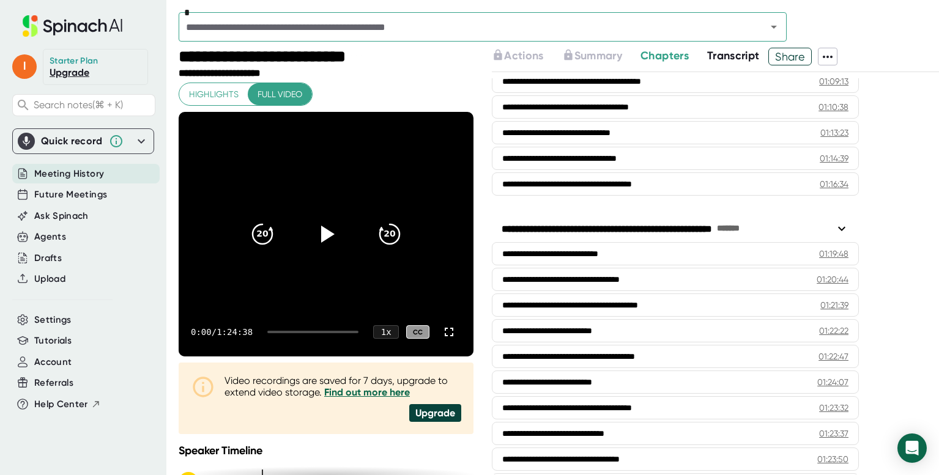
scroll to position [2020, 0]
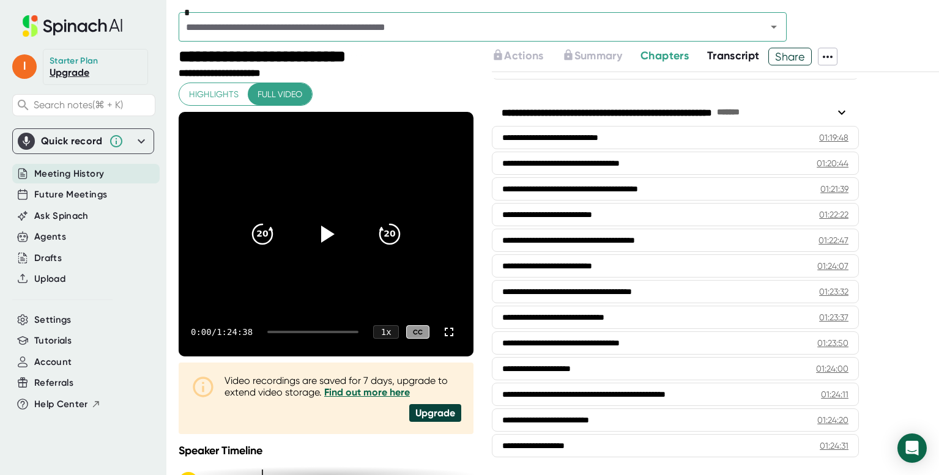
click at [835, 54] on icon at bounding box center [827, 57] width 15 height 15
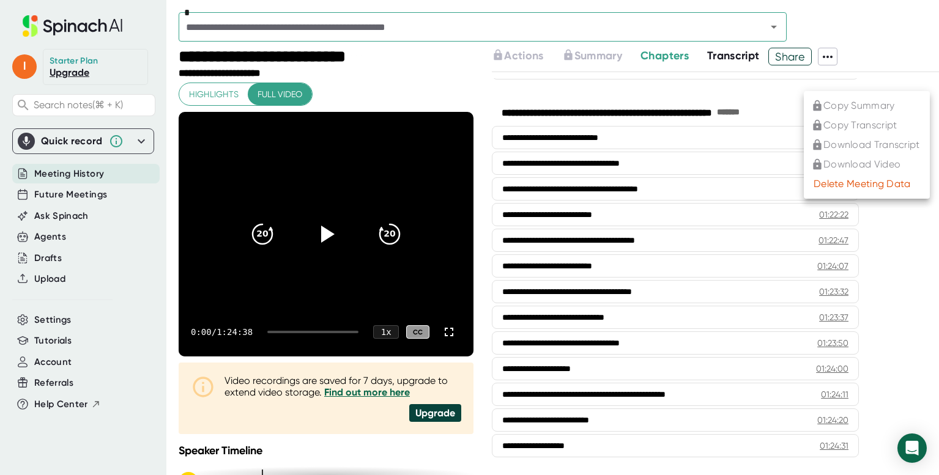
click at [691, 76] on div at bounding box center [469, 237] width 939 height 475
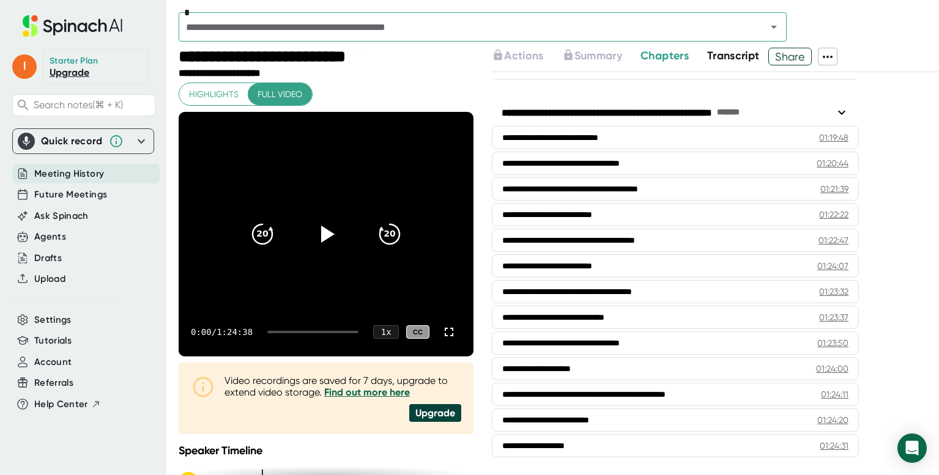
click at [70, 72] on link "Upgrade" at bounding box center [70, 73] width 40 height 12
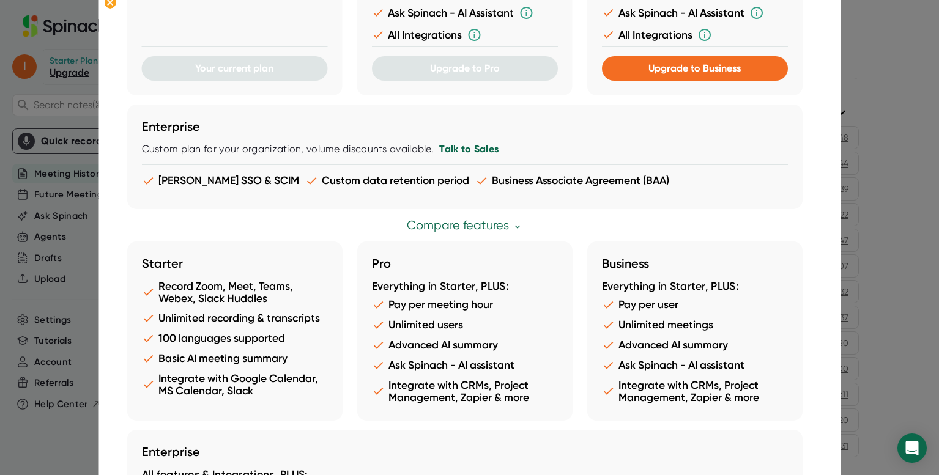
scroll to position [322, 0]
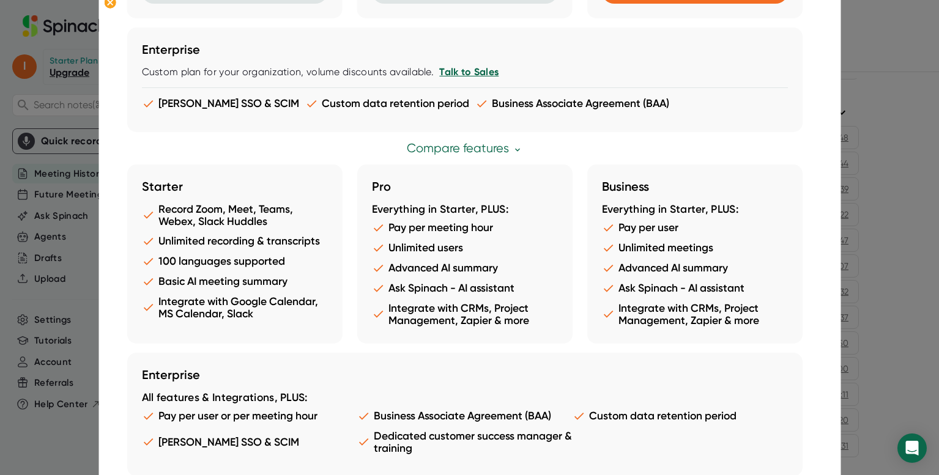
click at [235, 279] on li "Basic AI meeting summary" at bounding box center [234, 281] width 186 height 13
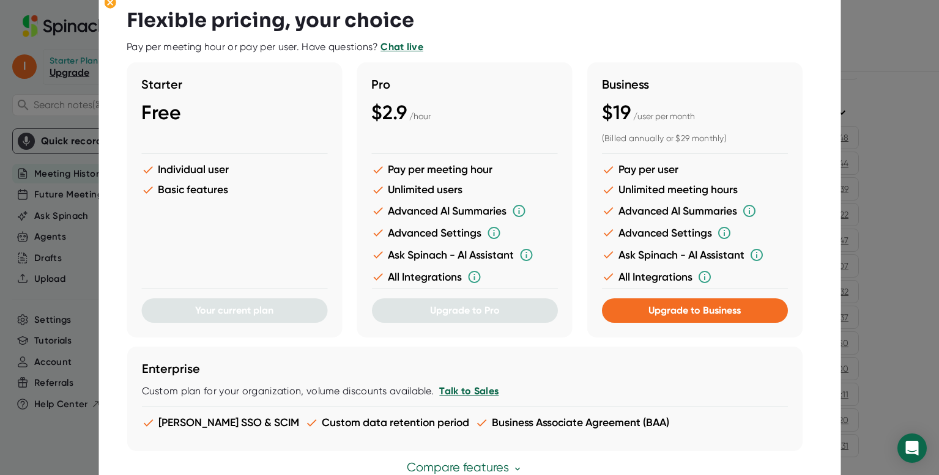
click at [883, 103] on div at bounding box center [469, 237] width 939 height 475
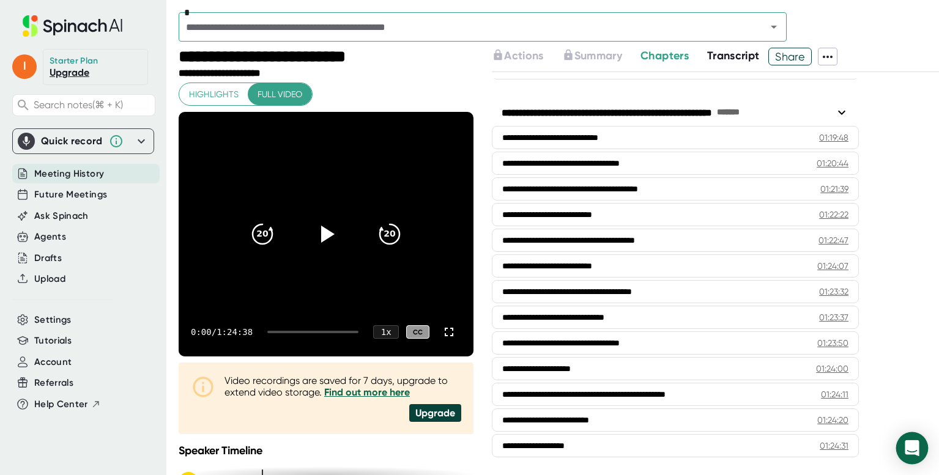
click at [916, 450] on icon "Open Intercom Messenger" at bounding box center [912, 448] width 16 height 16
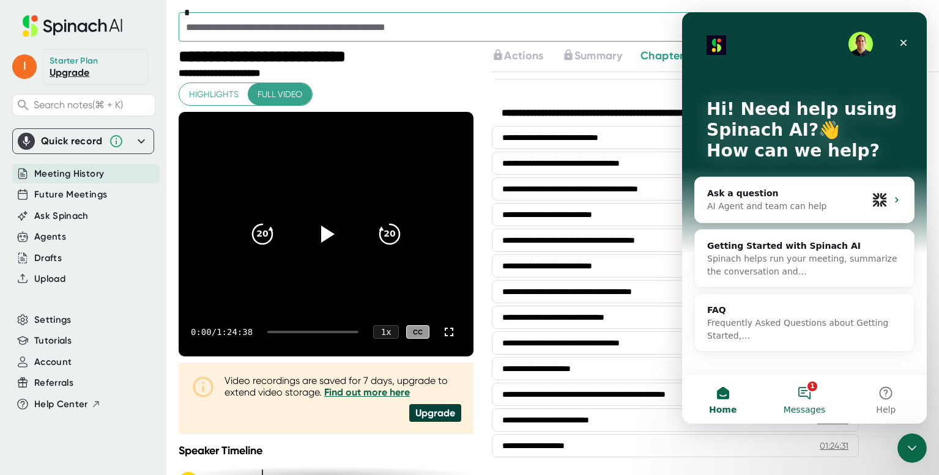
click at [805, 395] on button "1 Messages" at bounding box center [803, 399] width 81 height 49
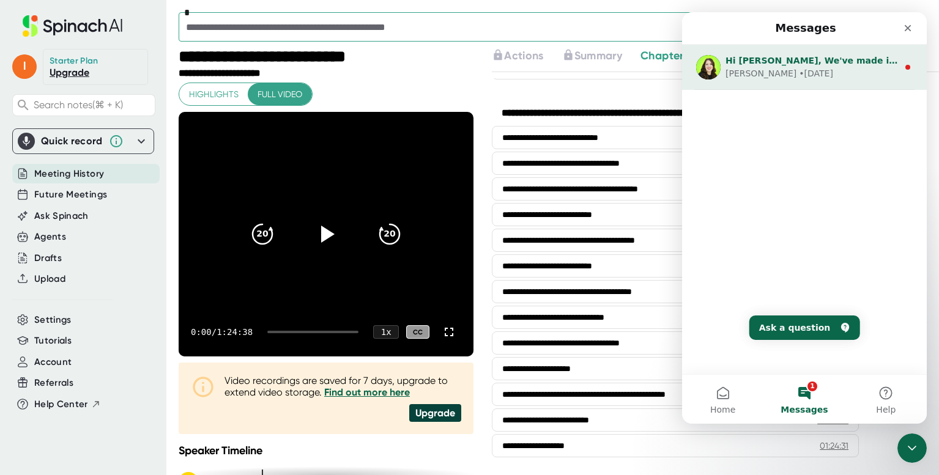
click at [799, 73] on div "• 28w ago" at bounding box center [816, 73] width 34 height 13
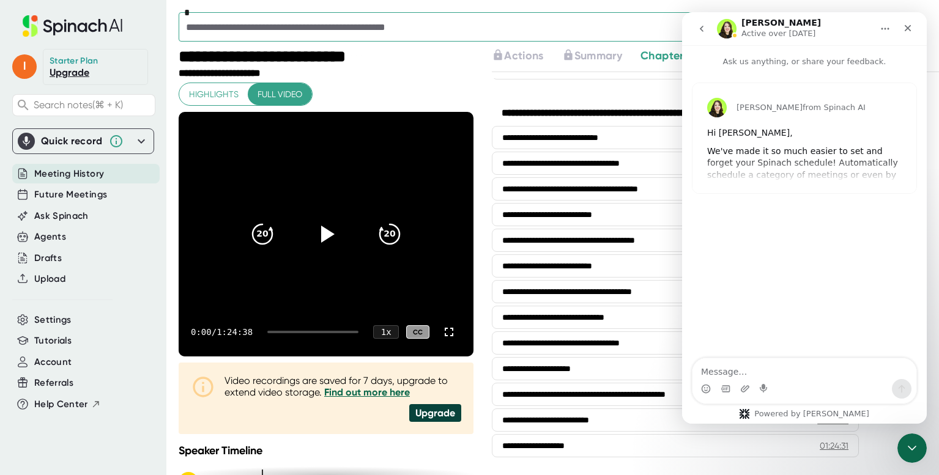
click at [883, 29] on icon "Home" at bounding box center [885, 29] width 10 height 10
click at [830, 215] on div "Karin from Spinach AI Hi Raj, We've made it so much easier to set and forget yo…" at bounding box center [804, 214] width 245 height 292
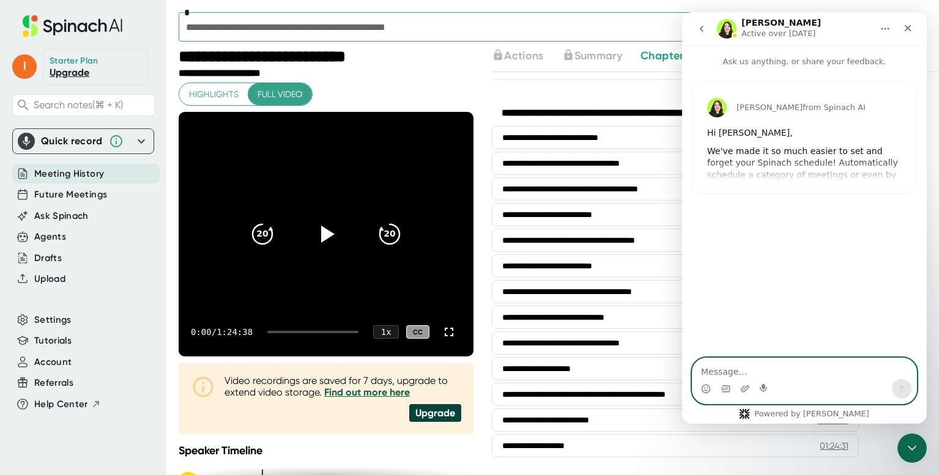
click at [722, 375] on textarea "Message…" at bounding box center [804, 368] width 224 height 21
type textarea "I have the starter"
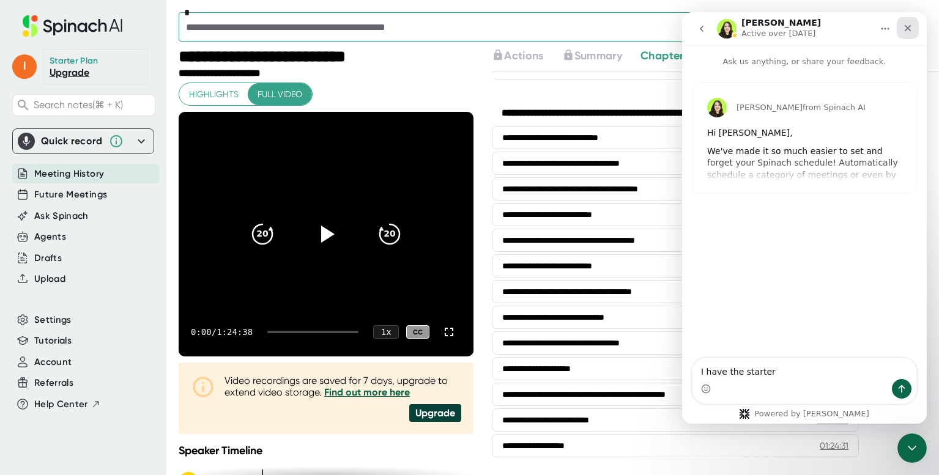
click at [911, 28] on icon "Close" at bounding box center [907, 28] width 10 height 10
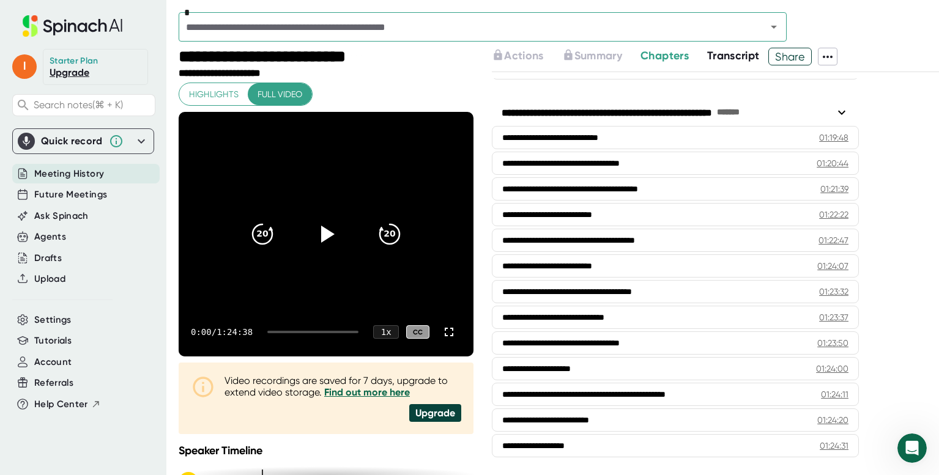
click at [67, 26] on icon at bounding box center [72, 25] width 163 height 21
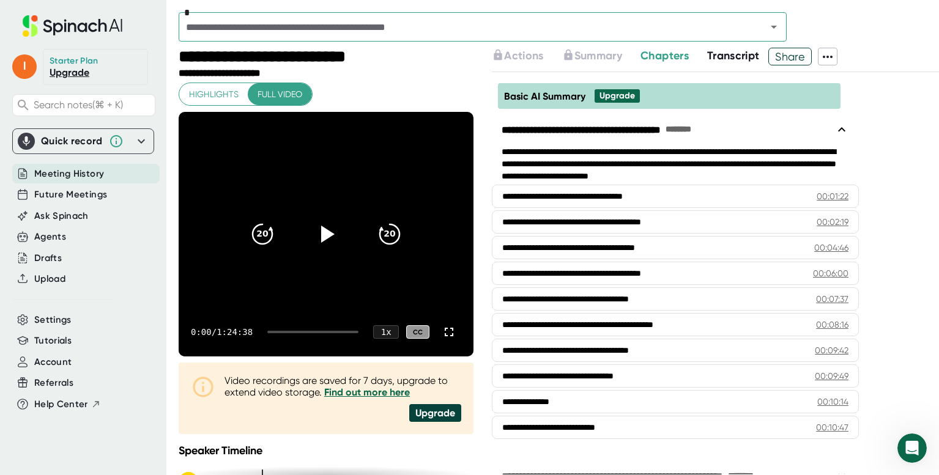
click at [67, 26] on icon at bounding box center [72, 25] width 163 height 21
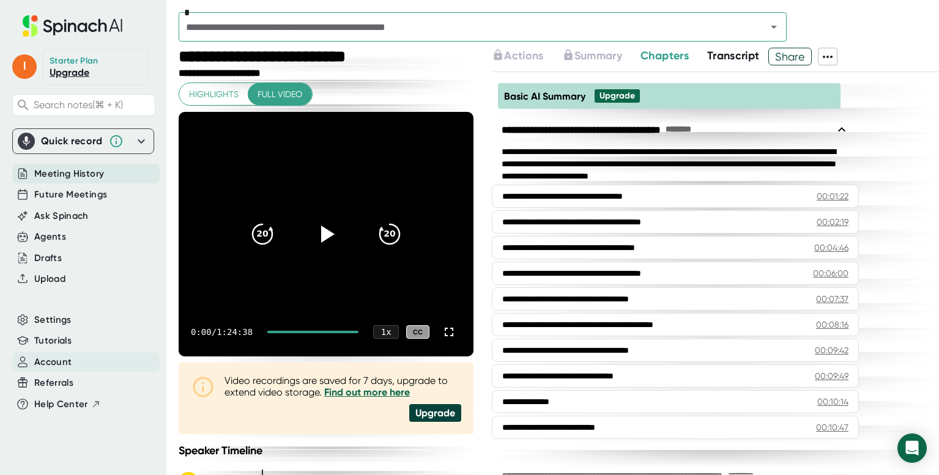
click at [60, 360] on span "Account" at bounding box center [52, 362] width 37 height 14
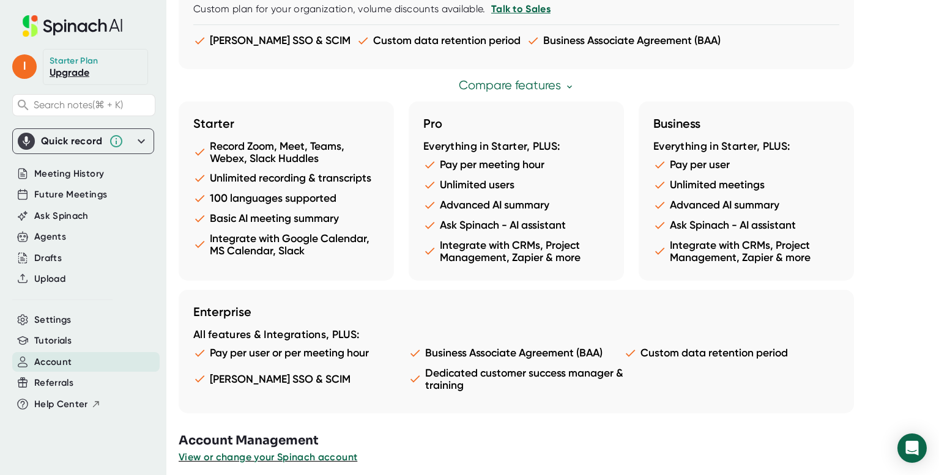
scroll to position [629, 0]
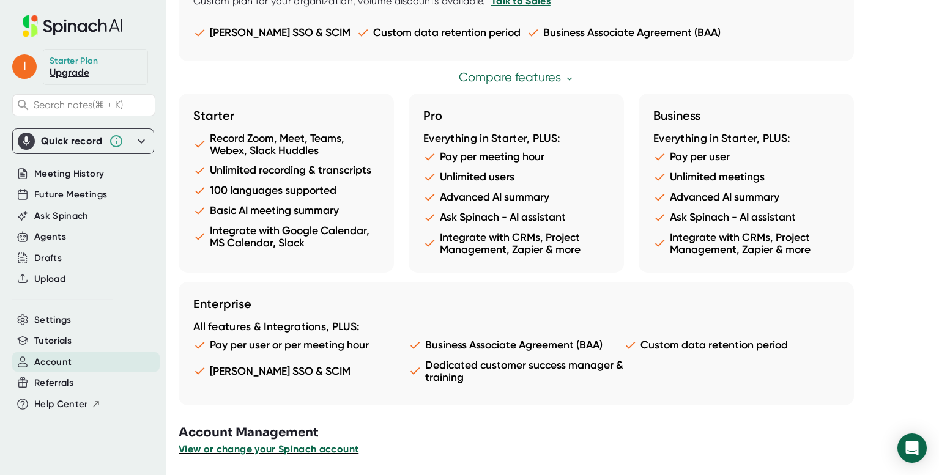
click at [323, 447] on span "View or change your Spinach account" at bounding box center [269, 449] width 180 height 12
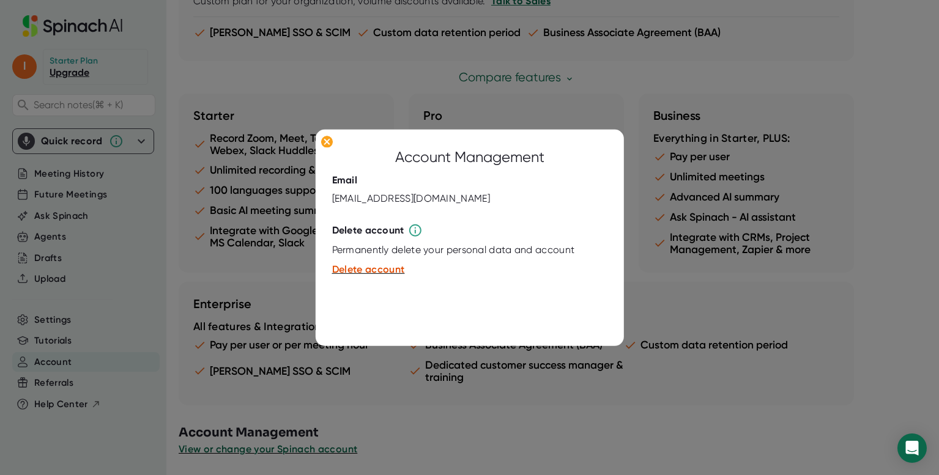
click at [653, 271] on div at bounding box center [469, 237] width 939 height 475
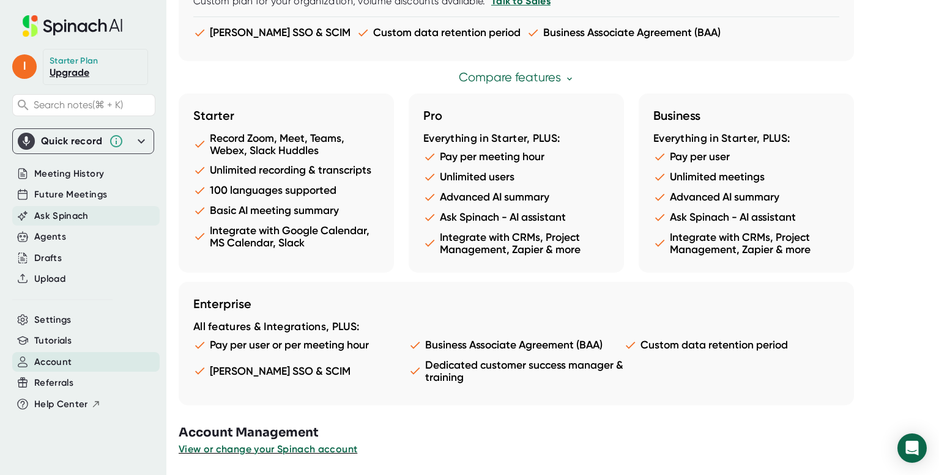
click at [62, 220] on span "Ask Spinach" at bounding box center [61, 216] width 54 height 14
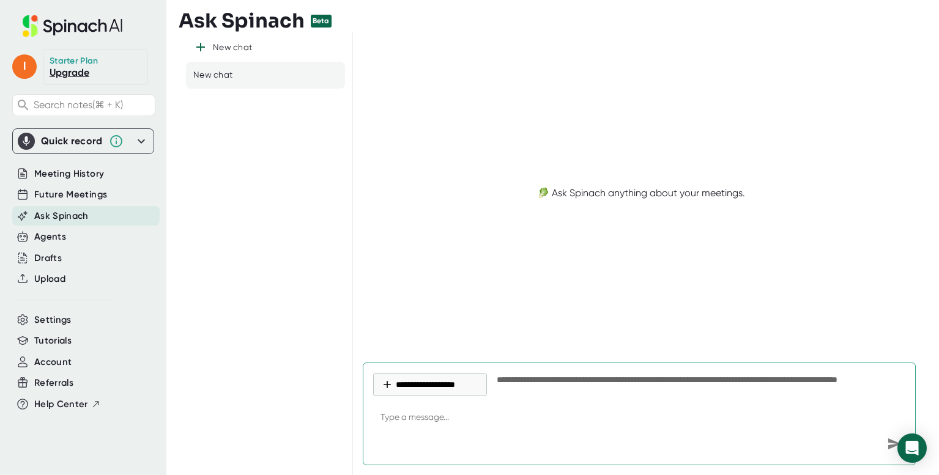
type textarea "x"
click at [493, 417] on textarea at bounding box center [639, 418] width 532 height 29
type textarea "I"
type textarea "x"
type textarea "I"
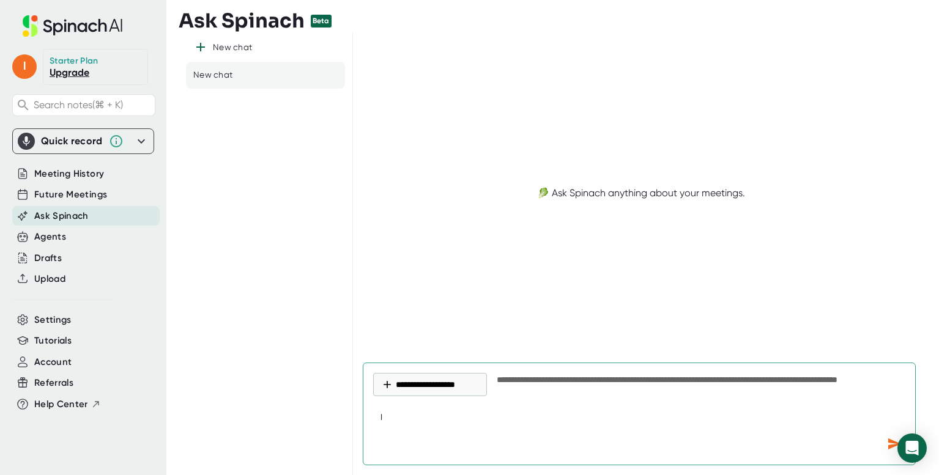
type textarea "x"
type textarea "I h"
type textarea "x"
type textarea "I ha"
type textarea "x"
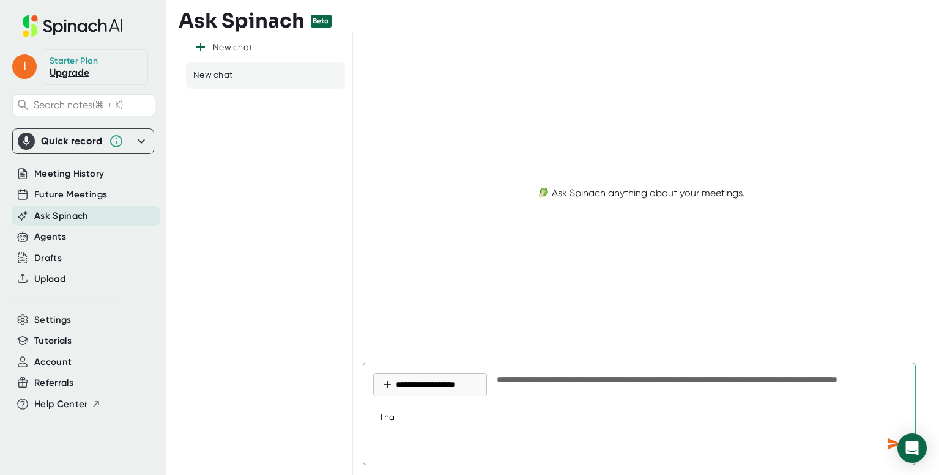
type textarea "I hav"
type textarea "x"
type textarea "I have"
type textarea "x"
type textarea "I hav"
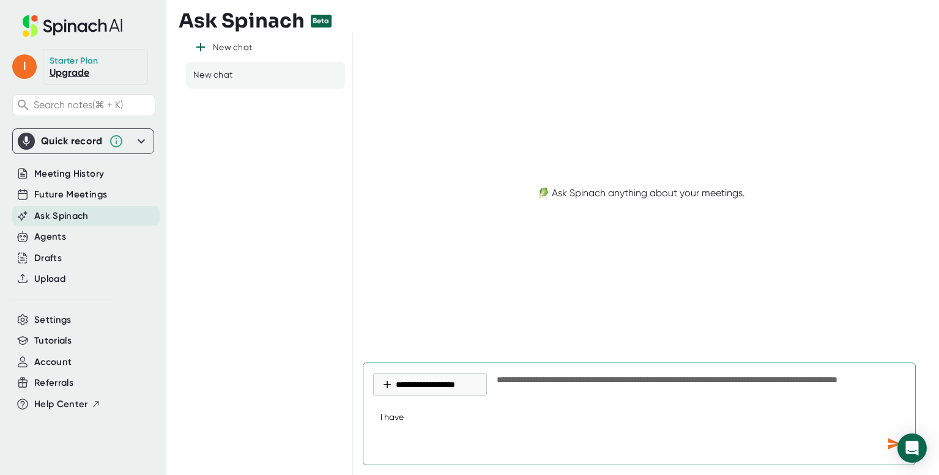
type textarea "x"
type textarea "I ha"
type textarea "x"
type textarea "I h"
type textarea "x"
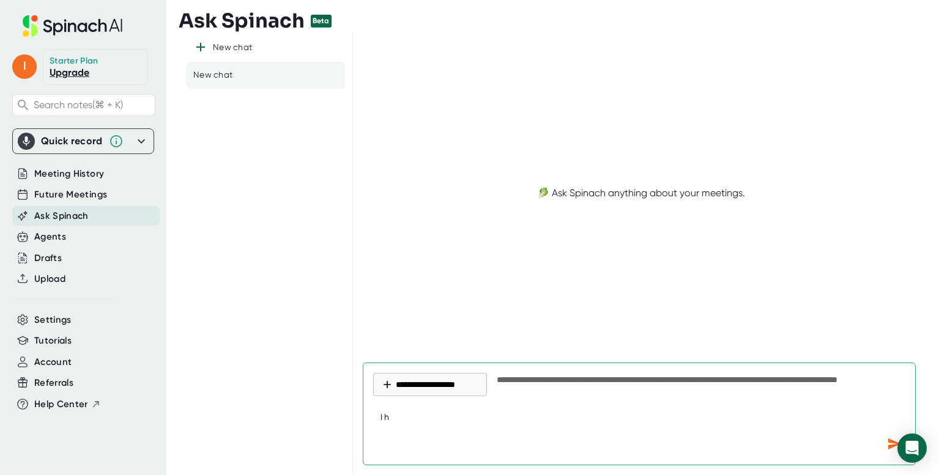
type textarea "I"
type textarea "x"
type textarea "I"
type textarea "x"
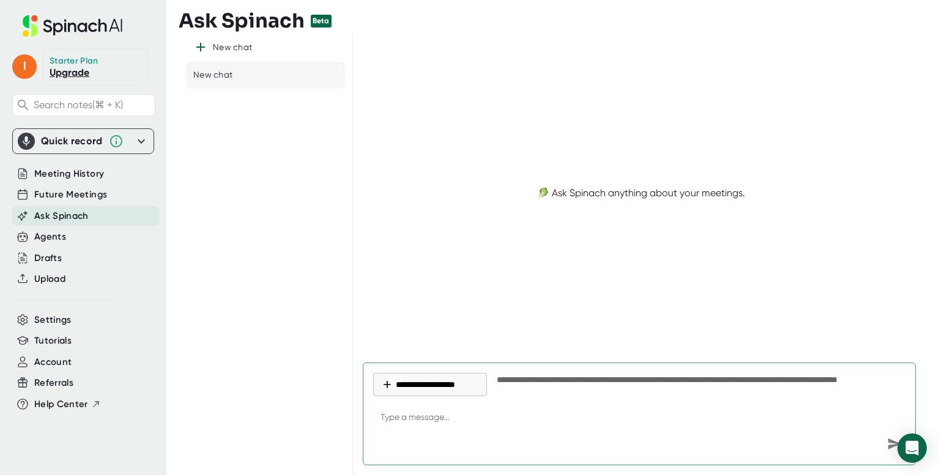
click at [228, 312] on div "New chat New chat" at bounding box center [266, 253] width 174 height 443
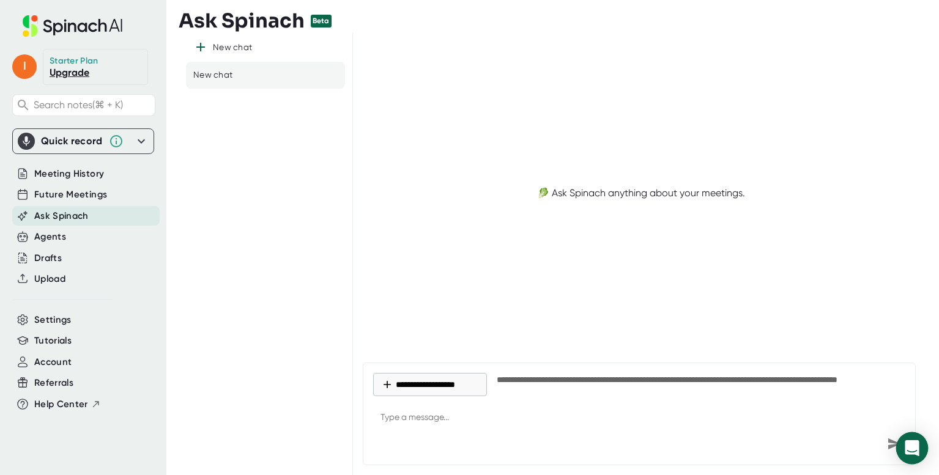
click at [915, 464] on body "**********" at bounding box center [469, 237] width 939 height 475
click at [913, 446] on icon "Open Intercom Messenger" at bounding box center [911, 448] width 14 height 16
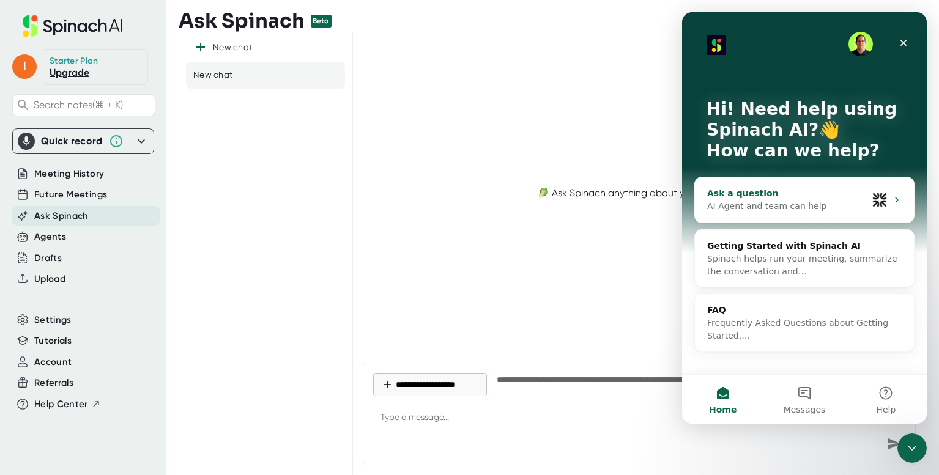
click at [794, 208] on div "AI Agent and team can help" at bounding box center [787, 206] width 160 height 13
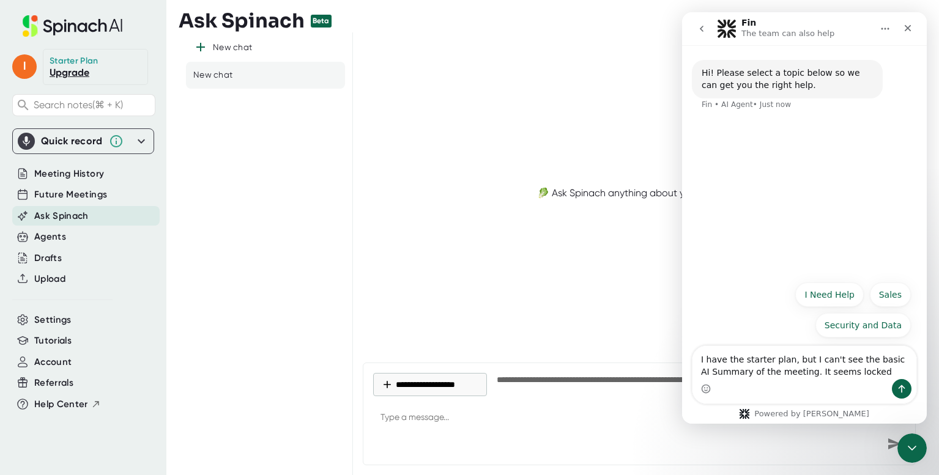
type textarea "I have the starter plan, but I can't see the basic AI Summary of the meeting. I…"
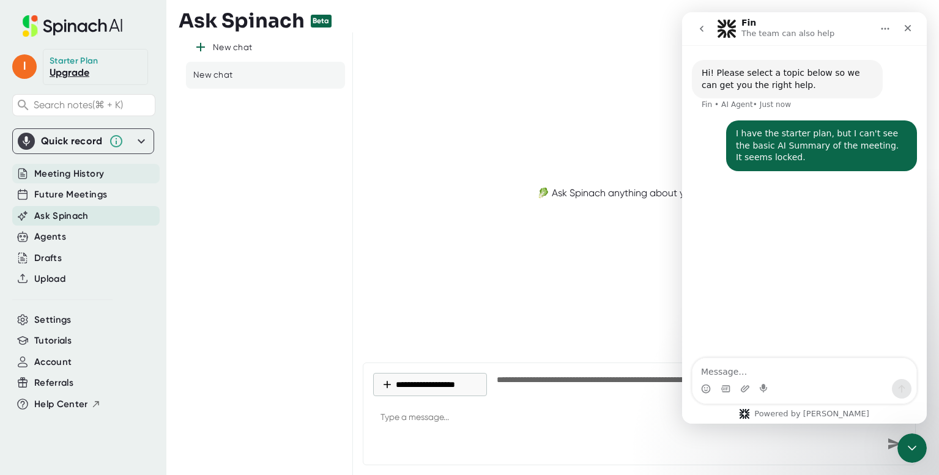
click at [78, 175] on span "Meeting History" at bounding box center [69, 174] width 70 height 14
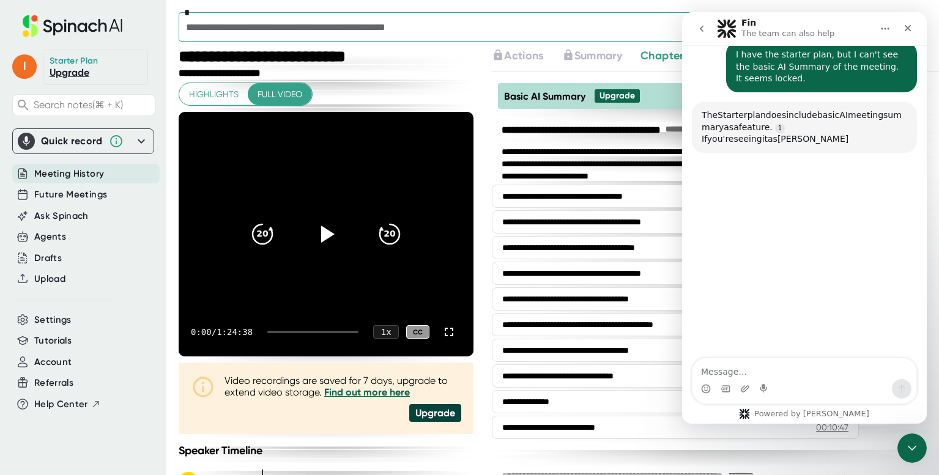
scroll to position [66, 0]
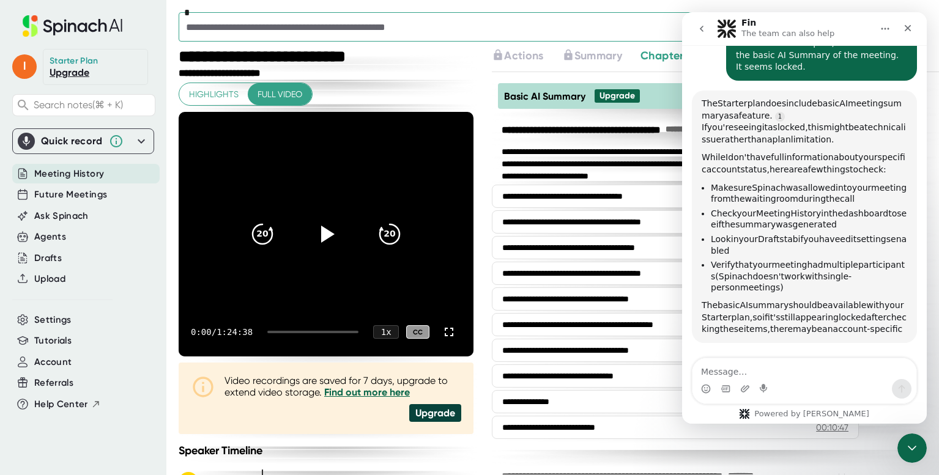
click at [882, 28] on icon "Home" at bounding box center [885, 29] width 10 height 10
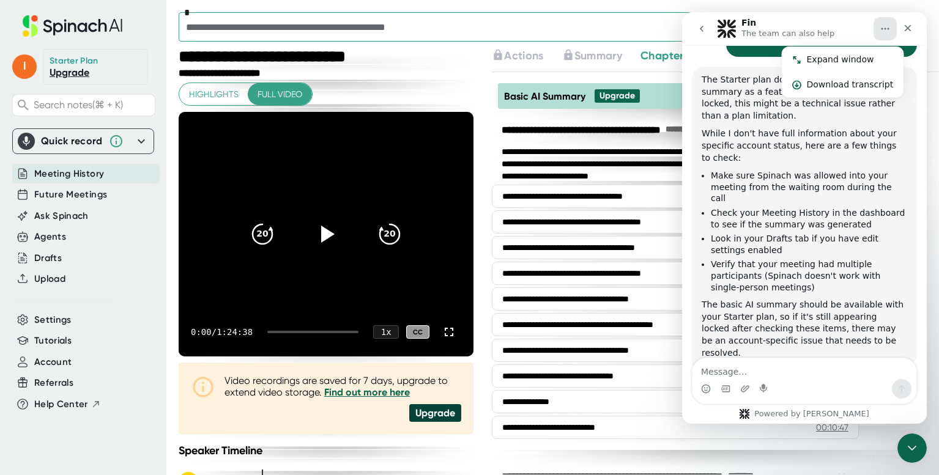
scroll to position [116, 0]
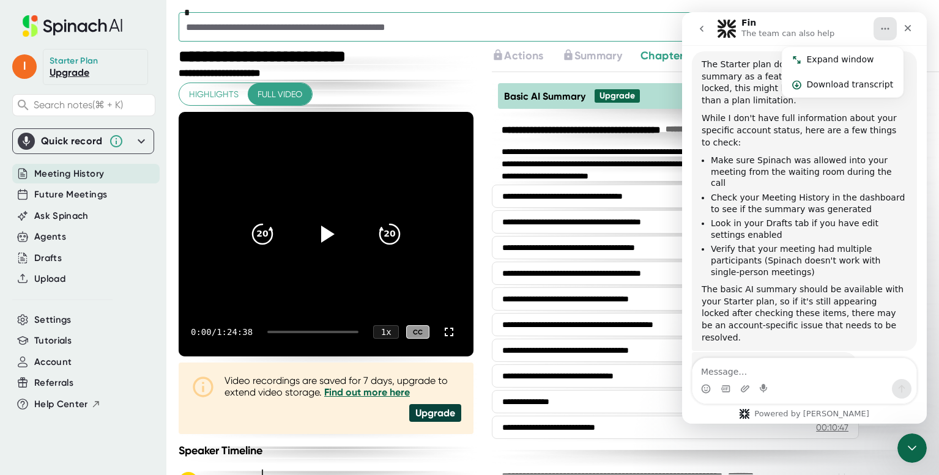
click at [883, 29] on icon "Home" at bounding box center [885, 29] width 10 height 10
click at [620, 160] on div "**********" at bounding box center [675, 164] width 367 height 37
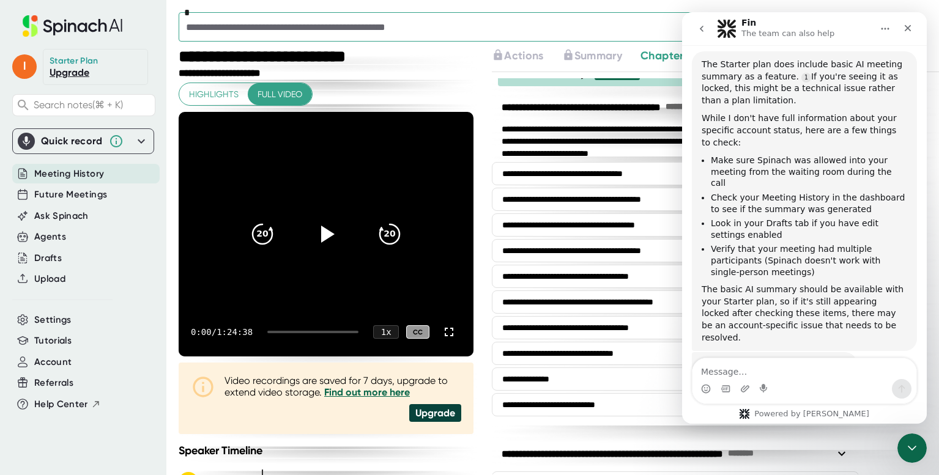
scroll to position [0, 0]
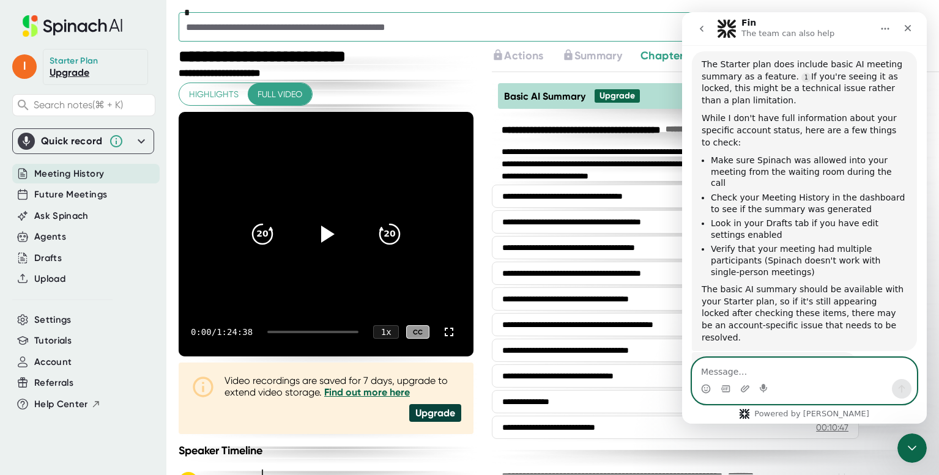
click at [770, 377] on textarea "Message…" at bounding box center [804, 368] width 224 height 21
type textarea "Where would I find the basic AI Summary?"
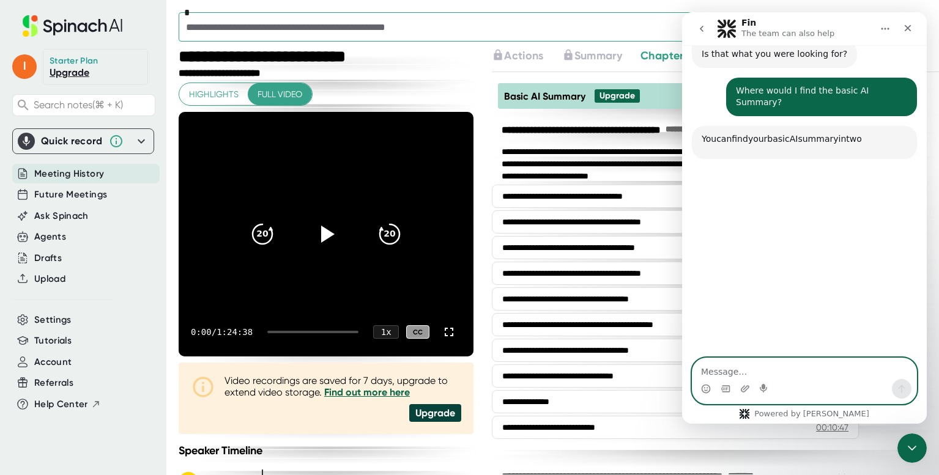
scroll to position [440, 0]
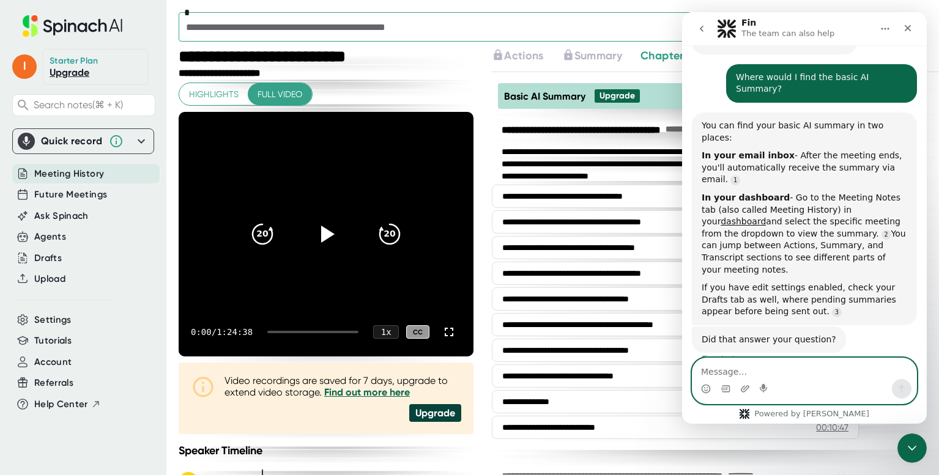
click at [746, 371] on textarea "Message…" at bounding box center [804, 368] width 224 height 21
type textarea "Only the Cha"
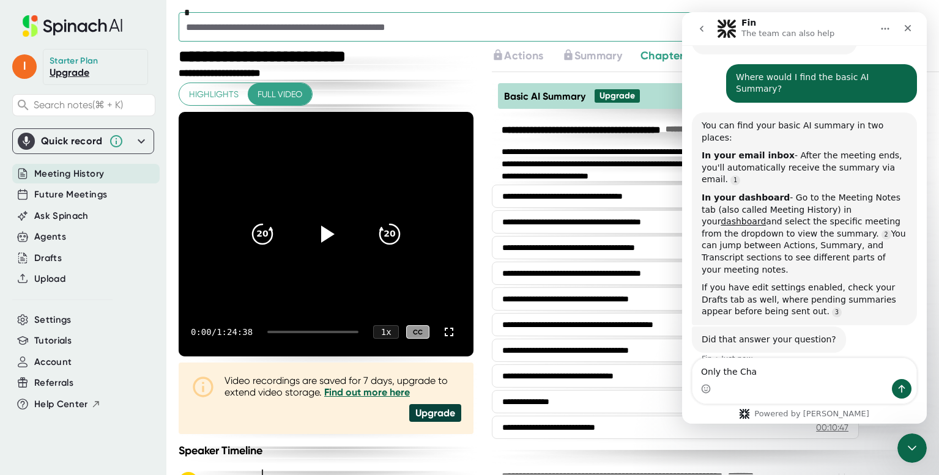
click at [704, 32] on icon "go back" at bounding box center [701, 29] width 10 height 10
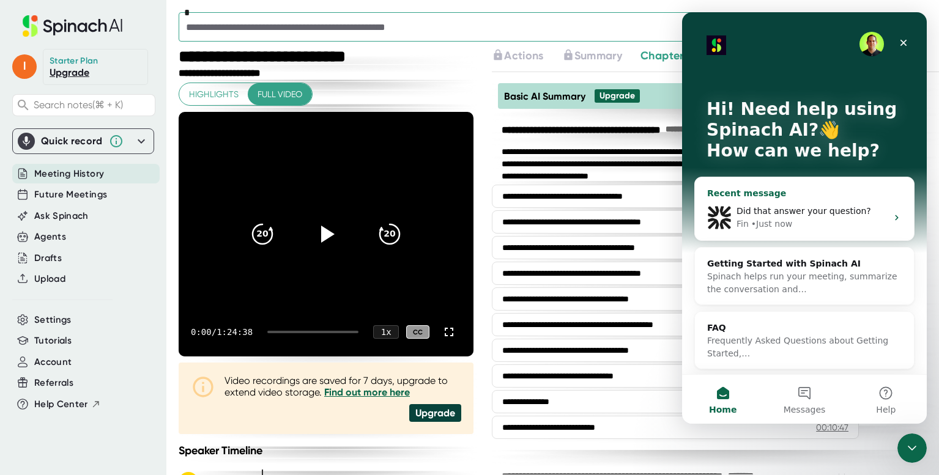
click at [776, 220] on div "• Just now" at bounding box center [771, 224] width 41 height 13
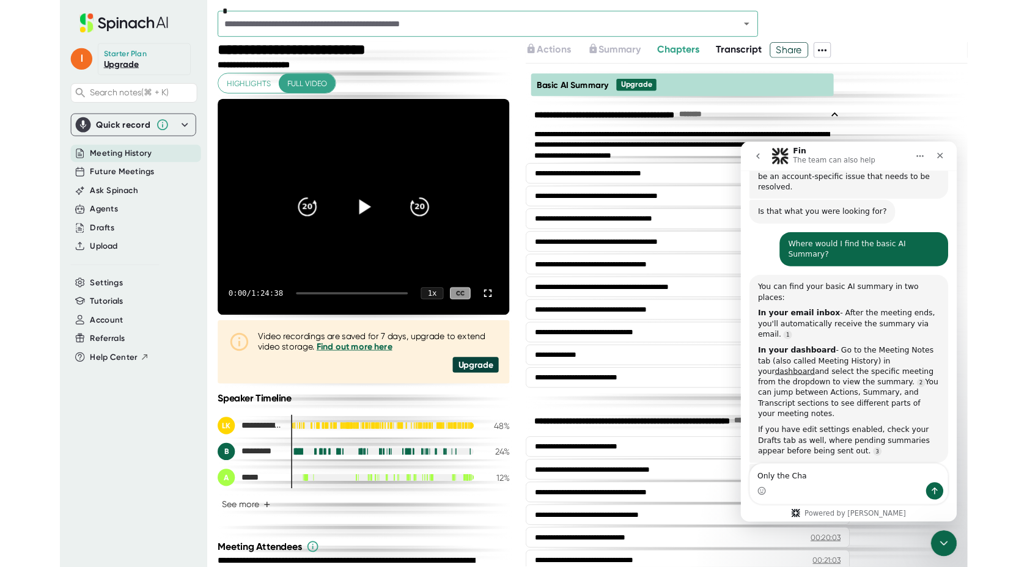
scroll to position [372, 0]
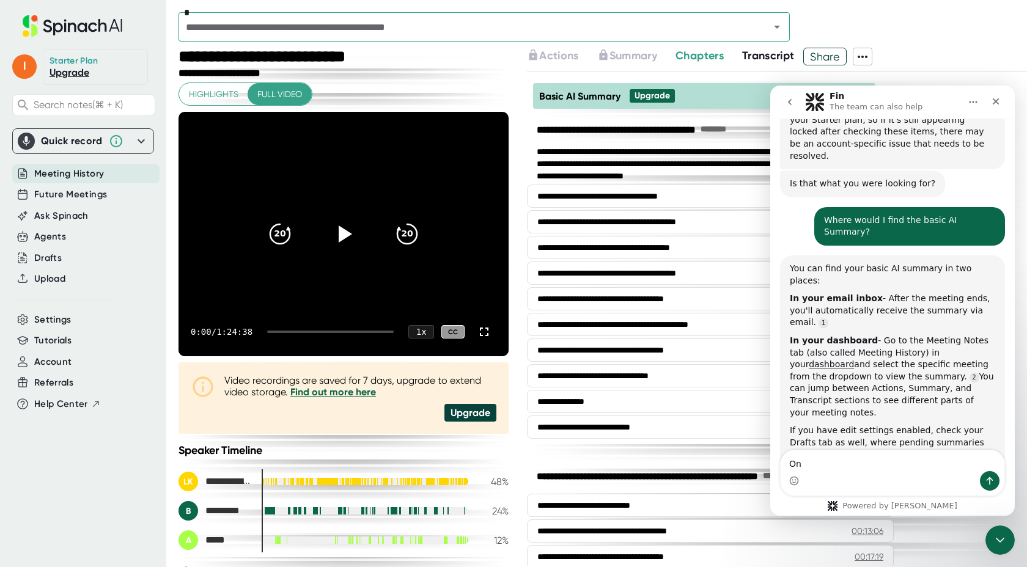
type textarea "O"
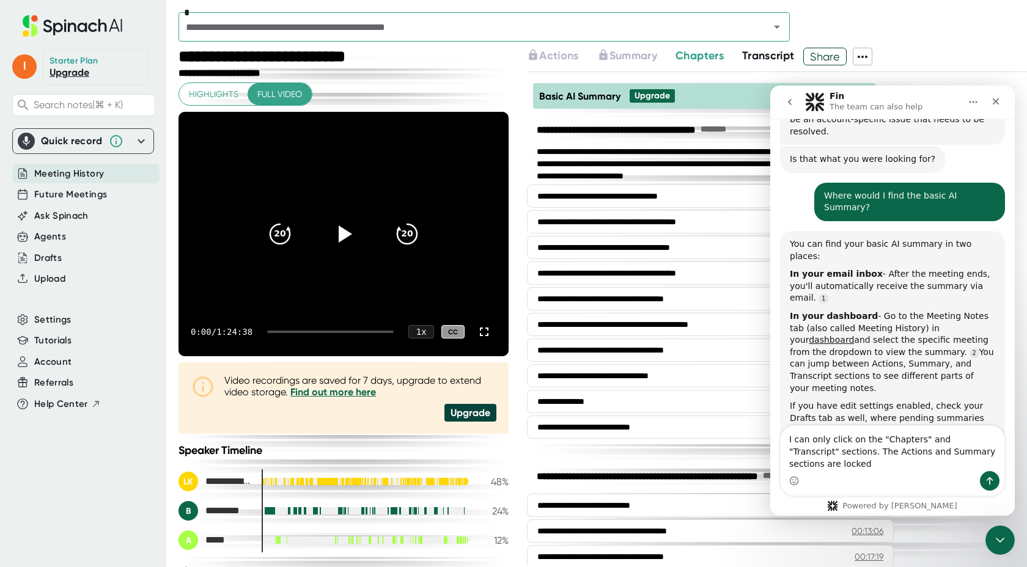
type textarea "I can only click on the "Chapters" and "Transcript" sections. The Actions and S…"
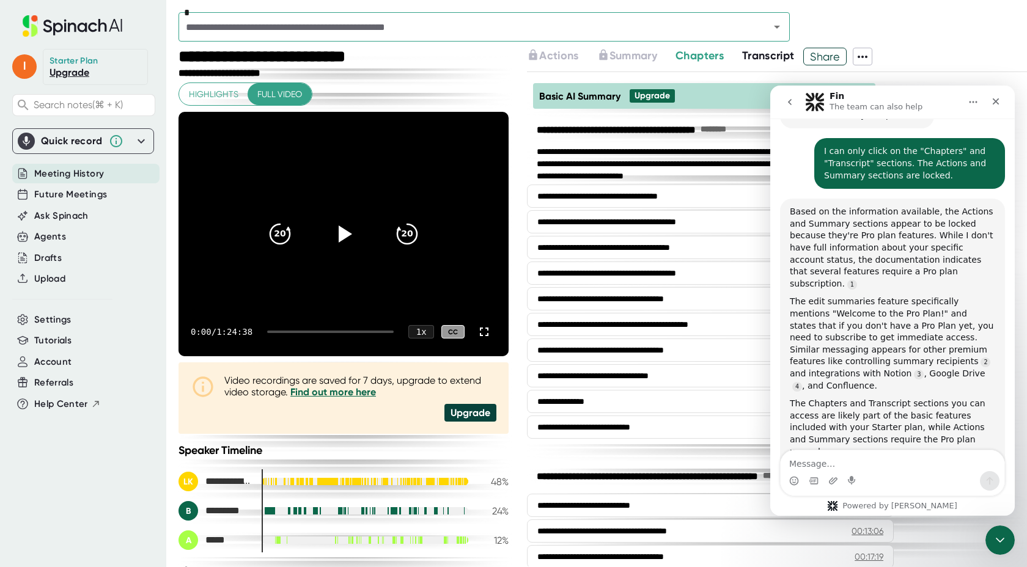
scroll to position [740, 0]
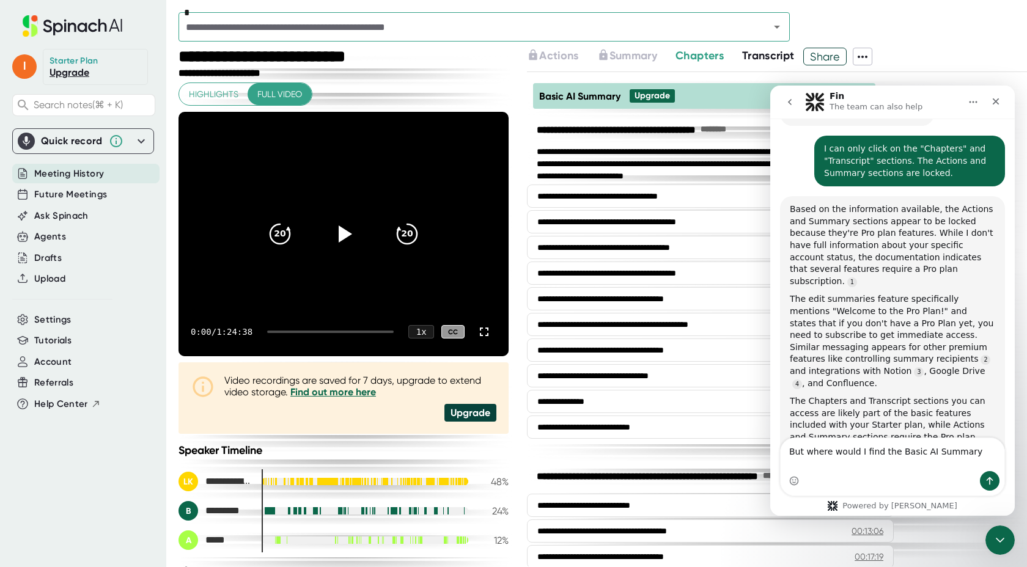
type textarea "But where would I find the Basic AI Summary?"
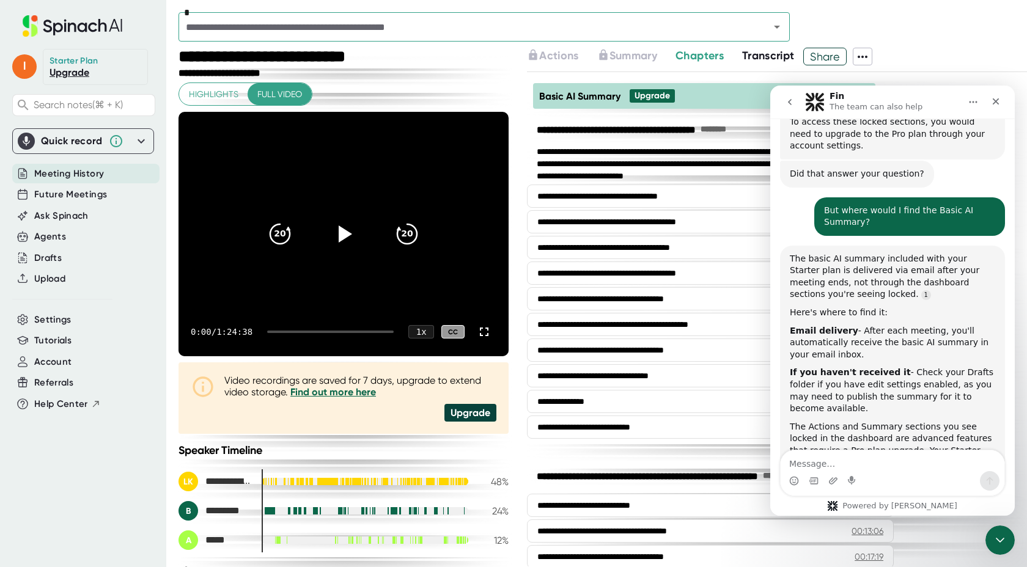
scroll to position [1099, 0]
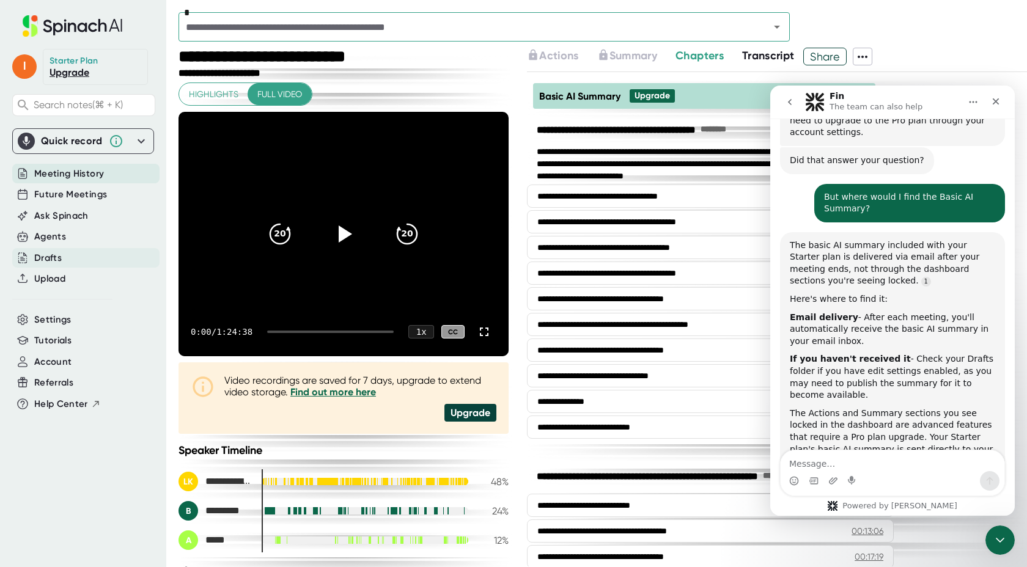
click at [53, 260] on div "Drafts" at bounding box center [48, 258] width 28 height 14
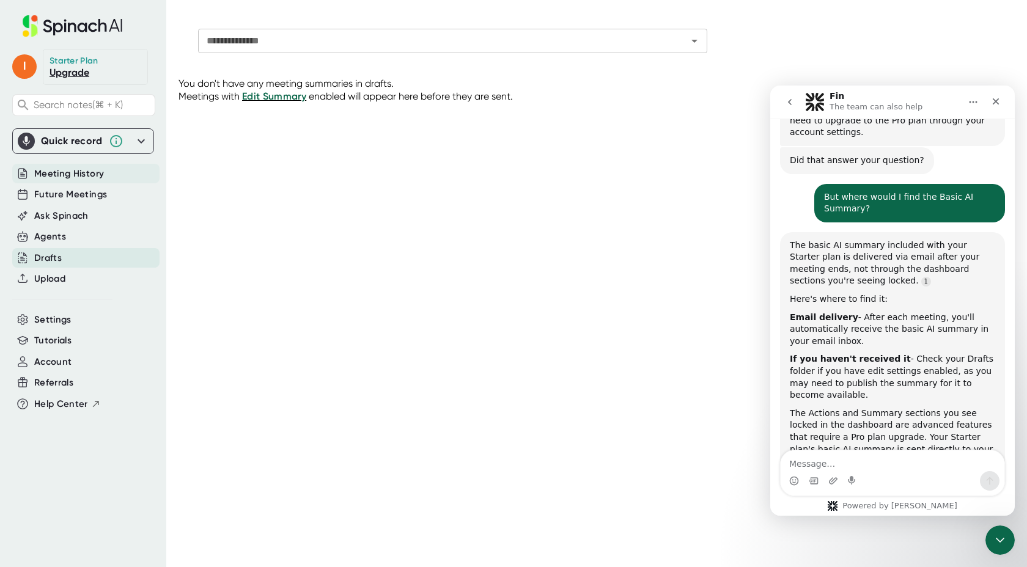
click at [68, 177] on span "Meeting History" at bounding box center [69, 174] width 70 height 14
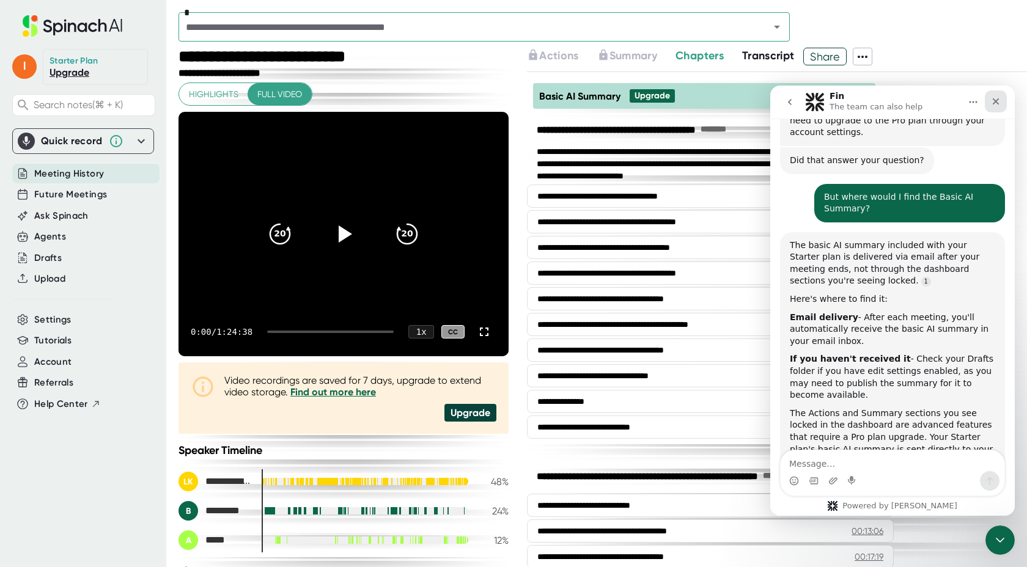
click at [938, 103] on icon "Close" at bounding box center [996, 102] width 10 height 10
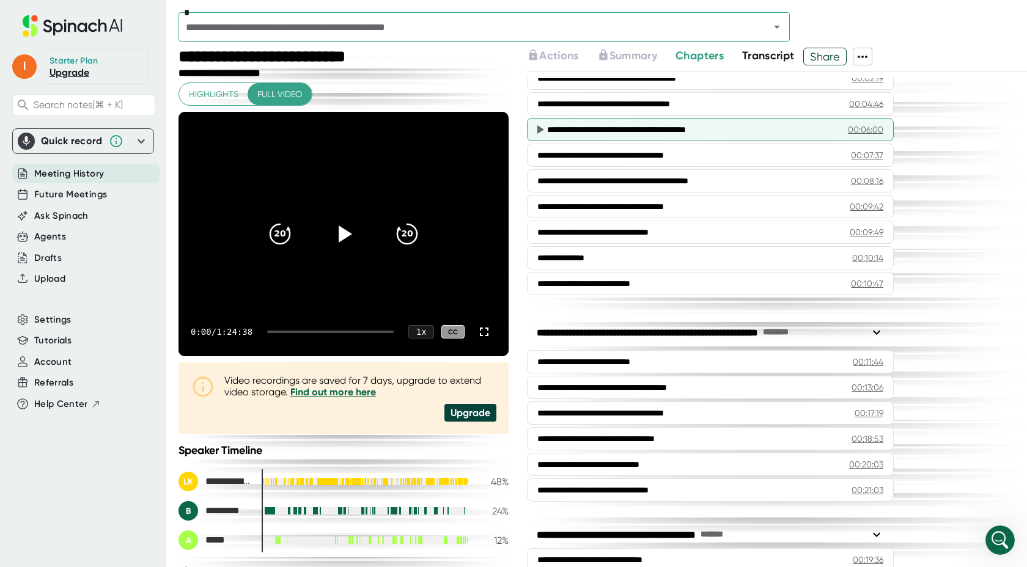
scroll to position [149, 0]
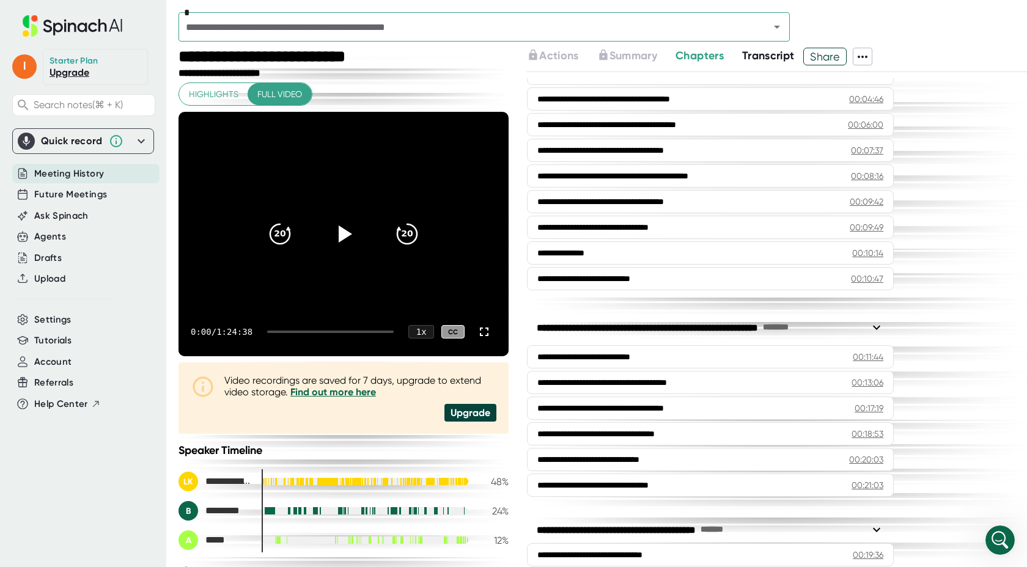
click at [880, 328] on icon at bounding box center [876, 327] width 15 height 15
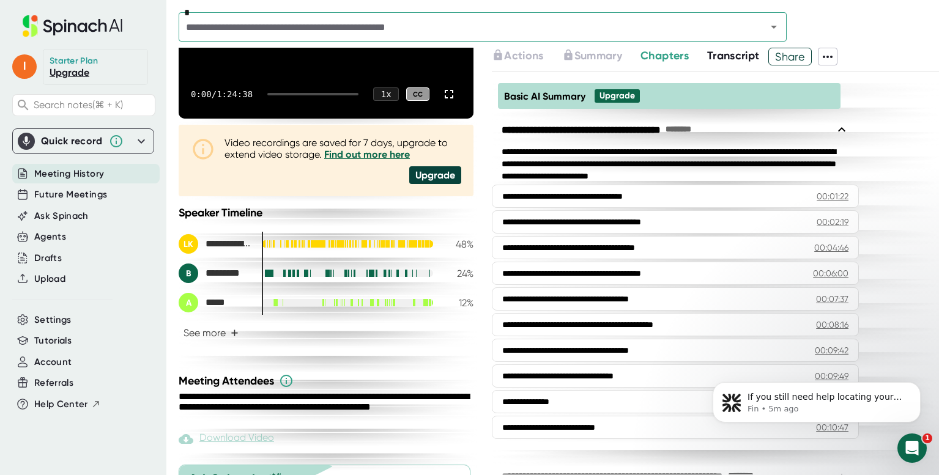
scroll to position [338, 0]
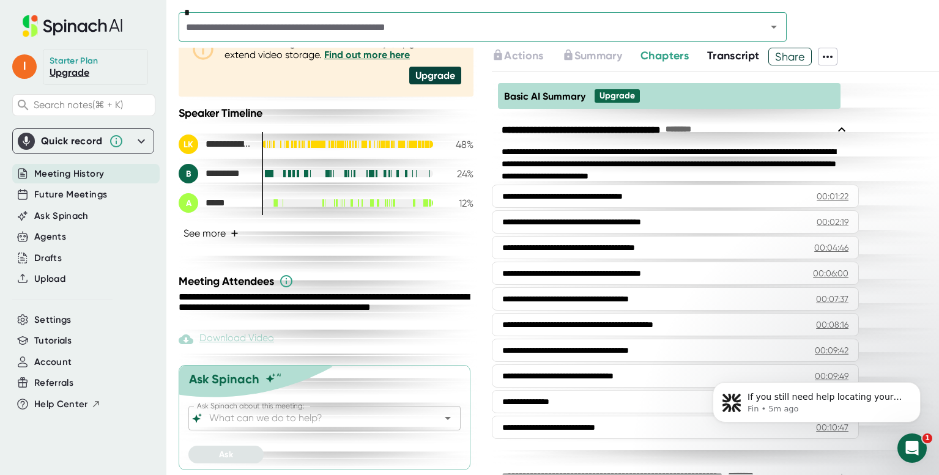
click at [229, 231] on button "See more +" at bounding box center [211, 233] width 65 height 21
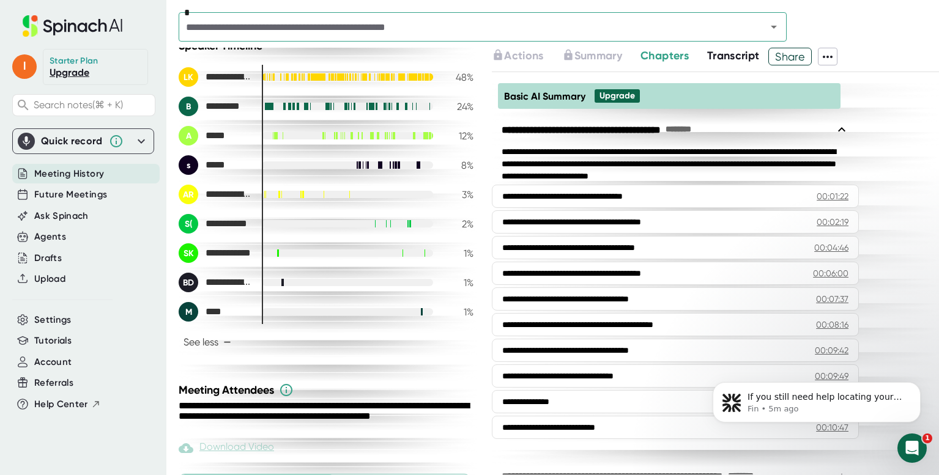
scroll to position [435, 0]
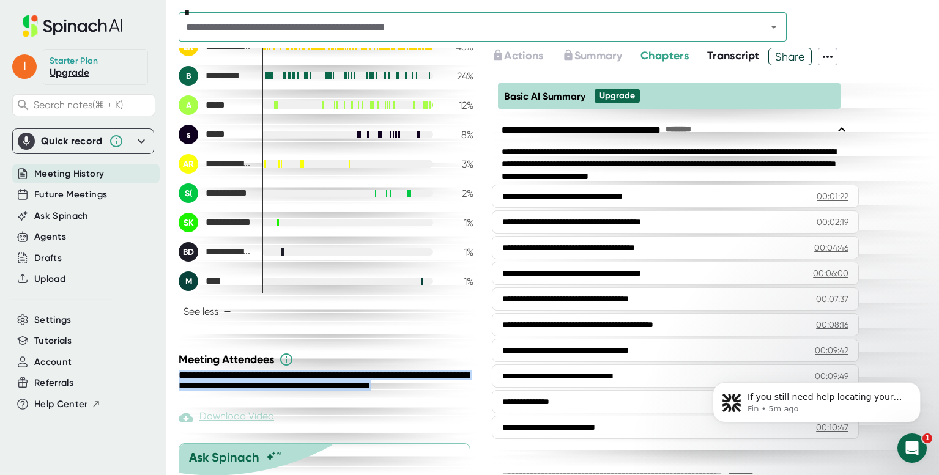
drag, startPoint x: 257, startPoint y: 394, endPoint x: 179, endPoint y: 378, distance: 80.0
click at [179, 378] on div "**********" at bounding box center [328, 387] width 298 height 34
copy div "**********"
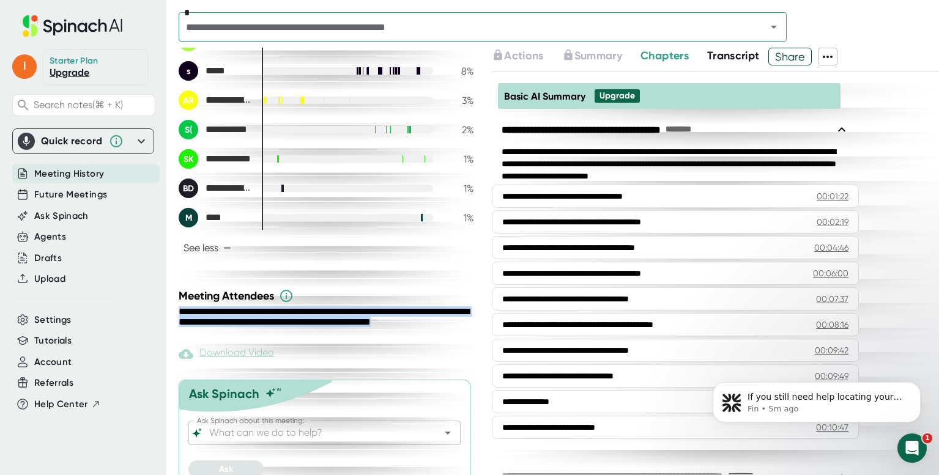
scroll to position [498, 0]
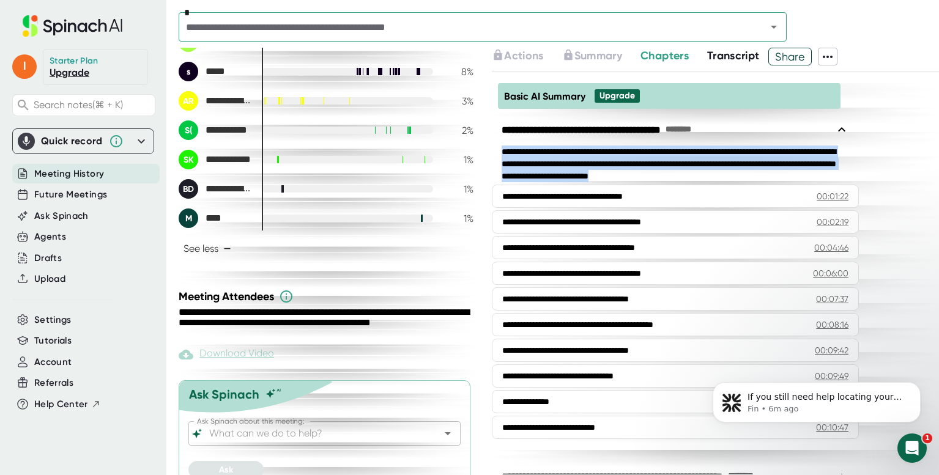
drag, startPoint x: 799, startPoint y: 173, endPoint x: 502, endPoint y: 128, distance: 300.0
click at [503, 128] on div "**********" at bounding box center [675, 280] width 367 height 333
click at [518, 147] on div "**********" at bounding box center [675, 164] width 367 height 37
drag, startPoint x: 501, startPoint y: 152, endPoint x: 812, endPoint y: 174, distance: 312.0
click at [812, 174] on div "**********" at bounding box center [675, 164] width 367 height 37
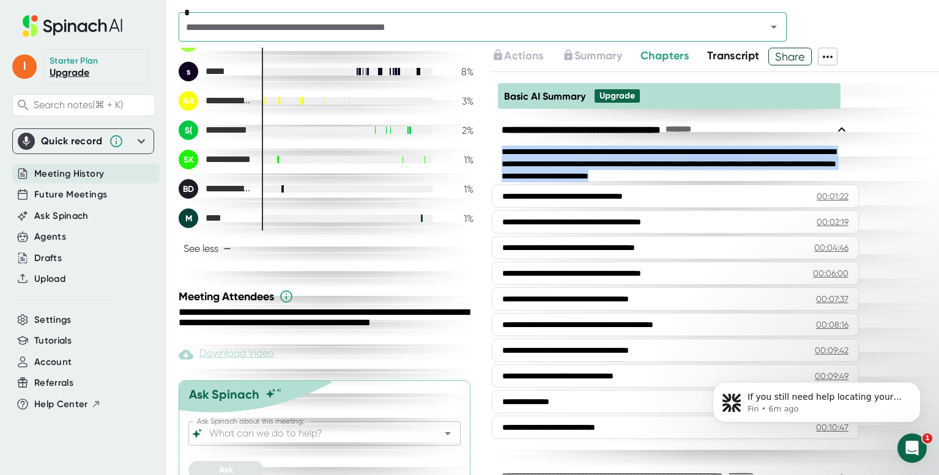
copy div "**********"
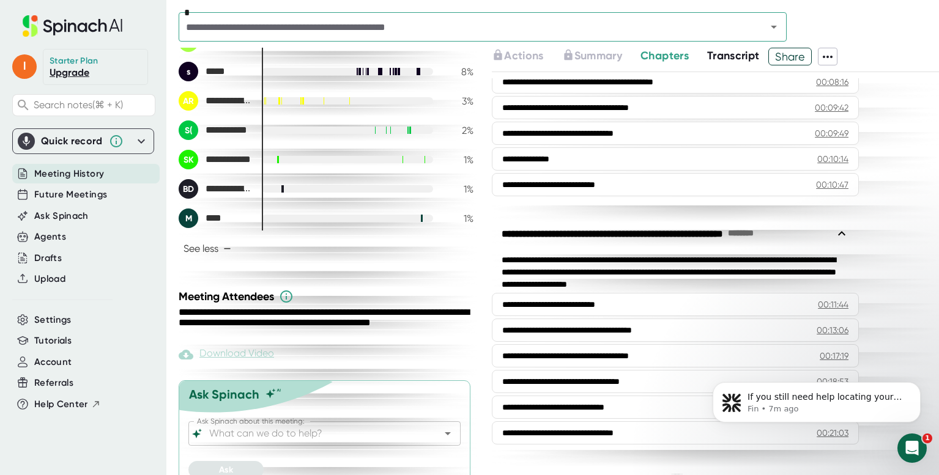
scroll to position [260, 0]
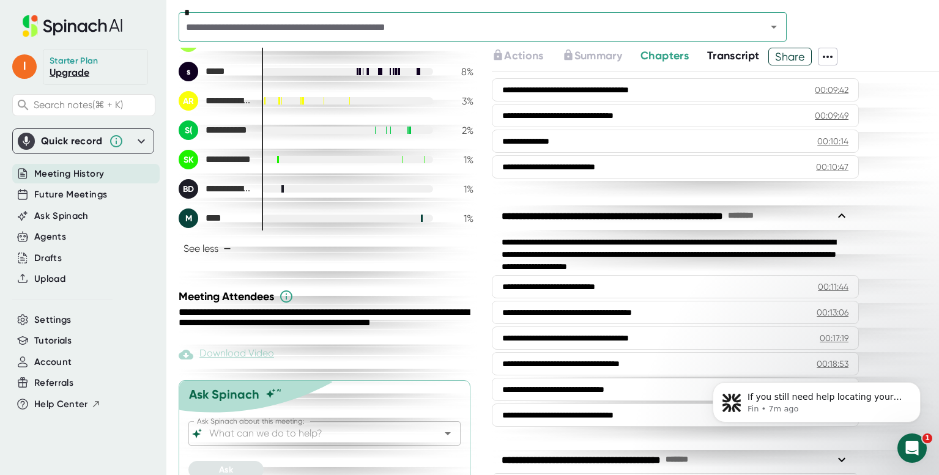
drag, startPoint x: 500, startPoint y: 210, endPoint x: 566, endPoint y: 213, distance: 65.5
click at [566, 213] on div "**********" at bounding box center [675, 216] width 367 height 31
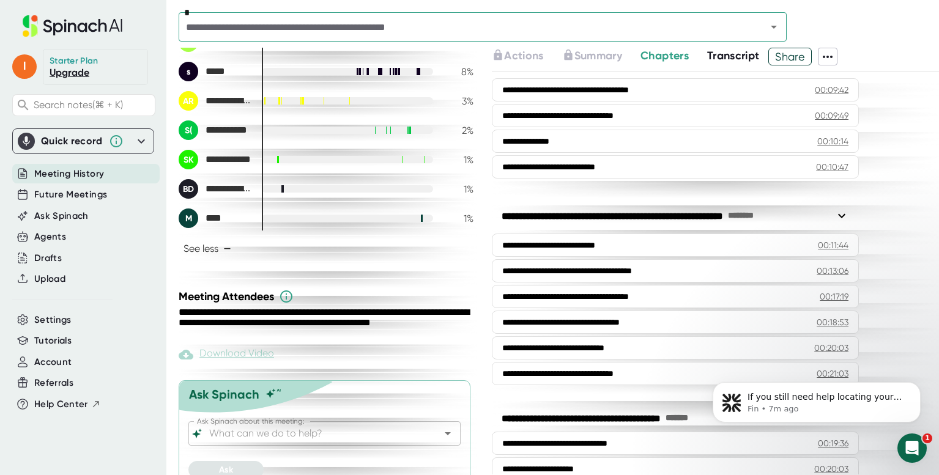
click at [839, 212] on icon at bounding box center [841, 215] width 15 height 15
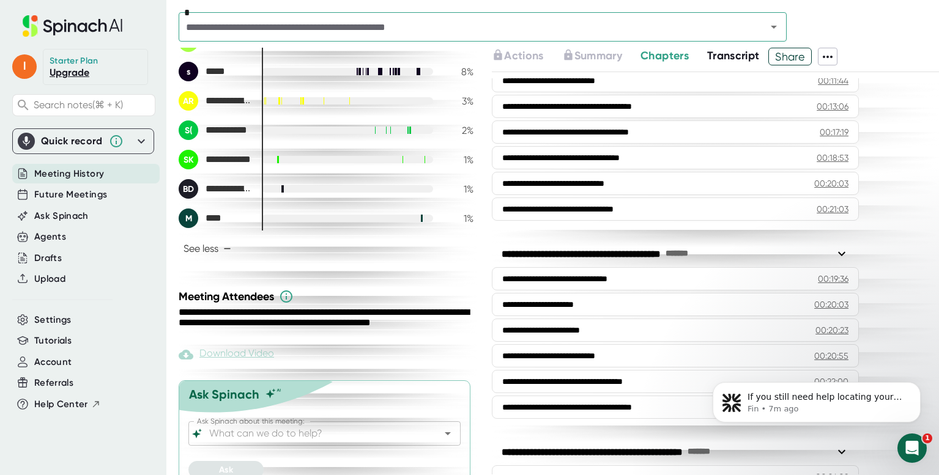
scroll to position [464, 0]
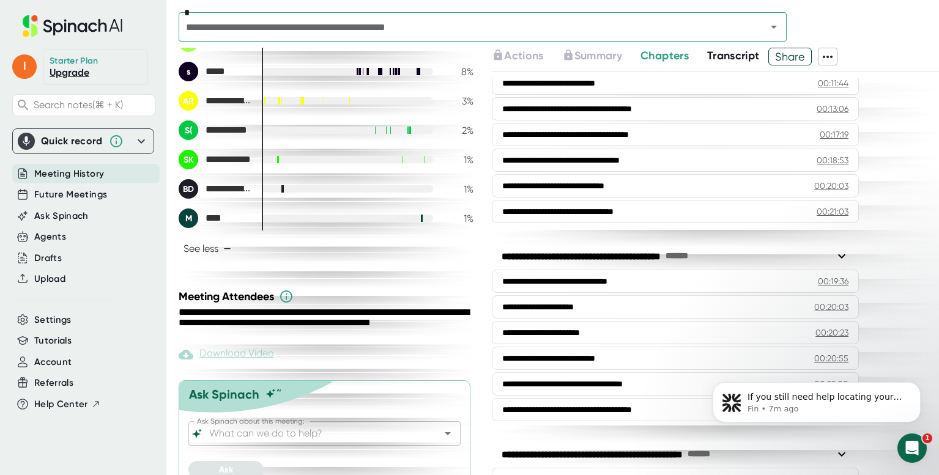
click at [835, 260] on icon at bounding box center [841, 256] width 15 height 15
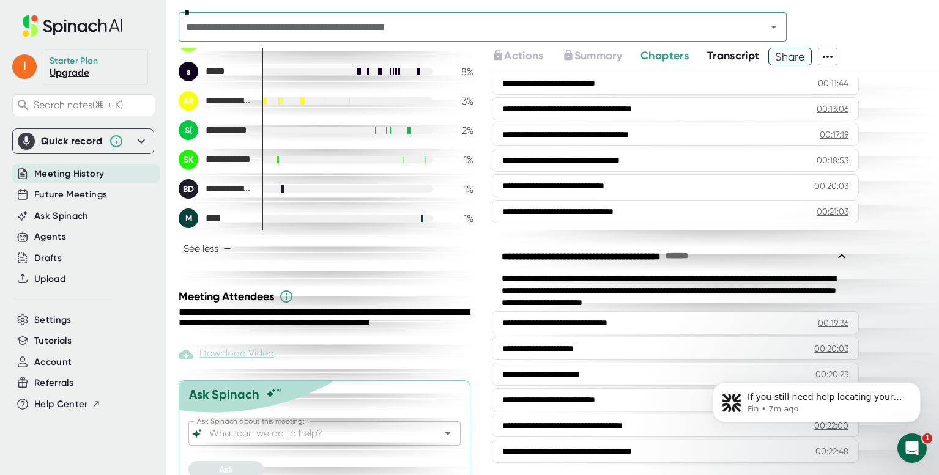
click at [74, 70] on link "Upgrade" at bounding box center [70, 73] width 40 height 12
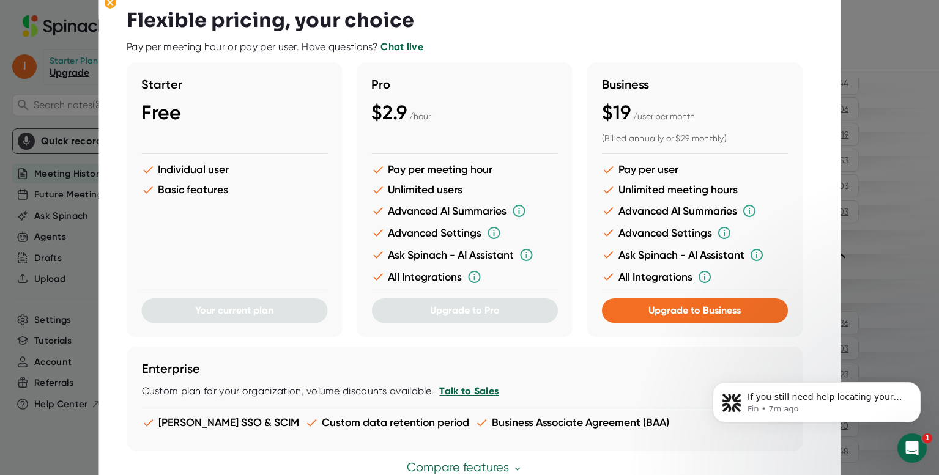
click at [541, 352] on div "Enterprise Custom plan for your organization, volume discounts available. Talk …" at bounding box center [464, 399] width 675 height 105
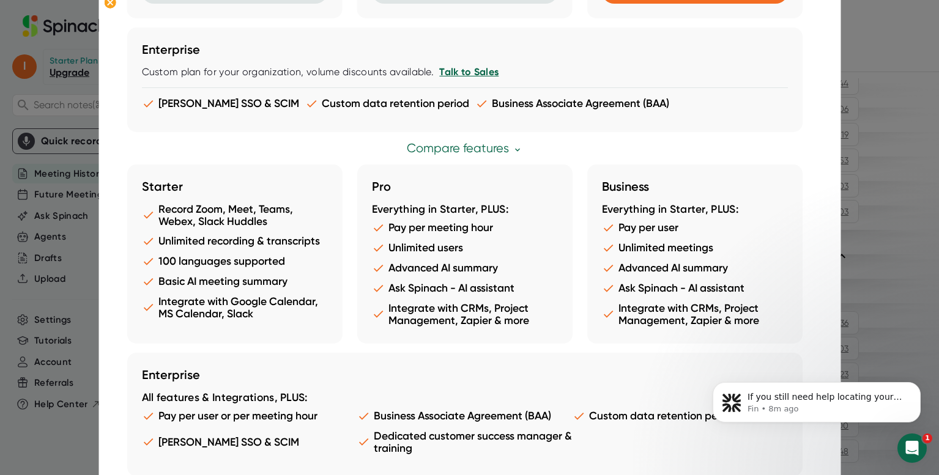
scroll to position [0, 0]
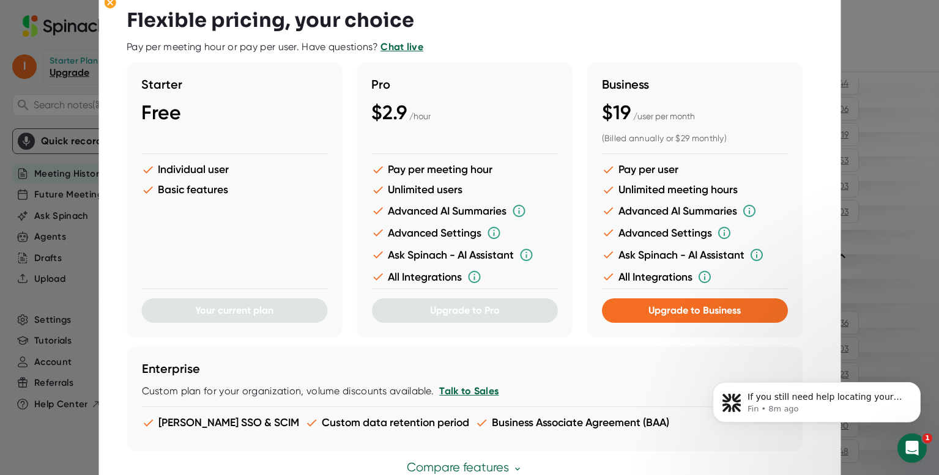
click at [716, 315] on div "If you still need help locating your basic AI summary or understanding your pla…" at bounding box center [816, 346] width 225 height 153
click at [699, 310] on span "Upgrade to Business" at bounding box center [694, 310] width 92 height 12
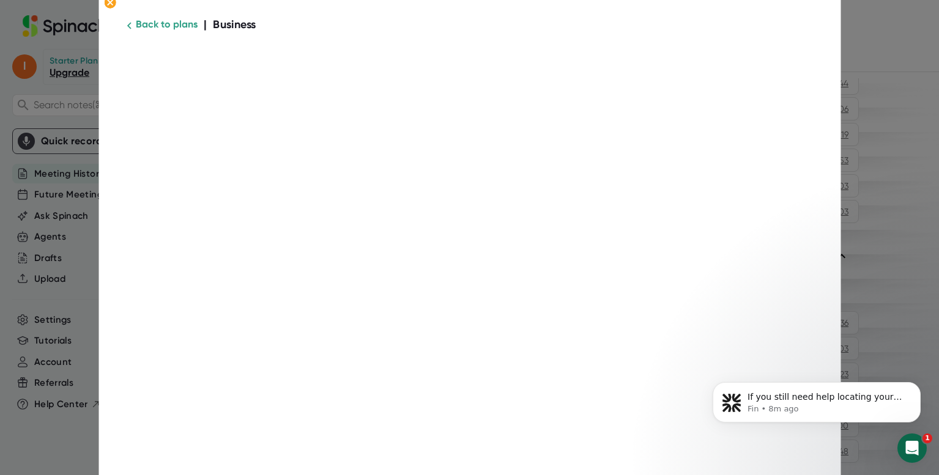
click at [135, 28] on icon at bounding box center [128, 25] width 13 height 13
click at [157, 24] on link "Back to plans" at bounding box center [167, 24] width 62 height 12
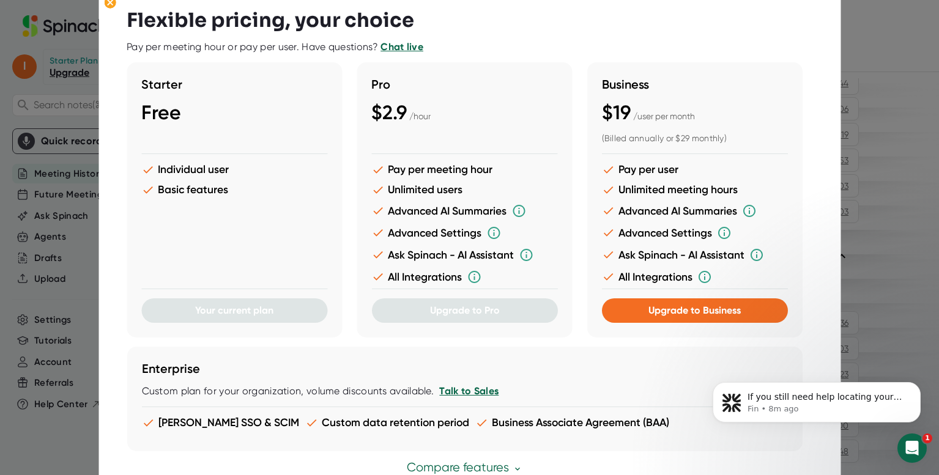
click at [440, 190] on li "Unlimited users" at bounding box center [464, 189] width 186 height 13
click at [109, 5] on ellipse at bounding box center [110, 2] width 12 height 12
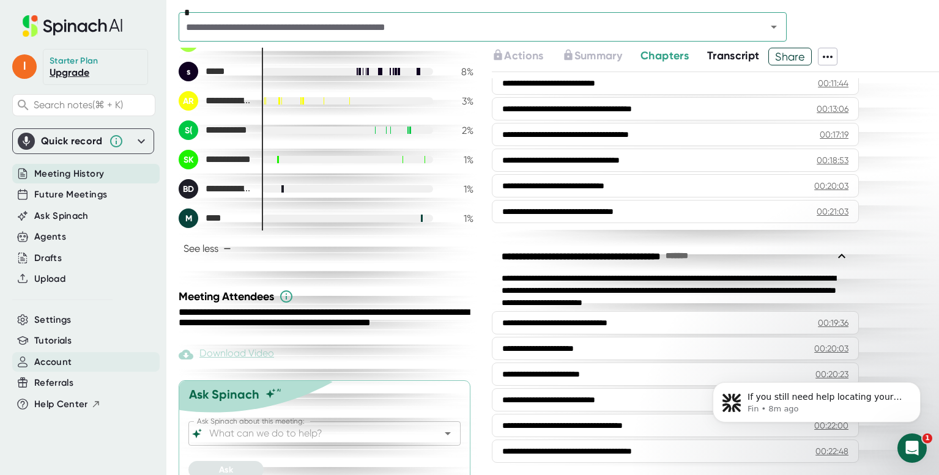
click at [66, 366] on span "Account" at bounding box center [52, 362] width 37 height 14
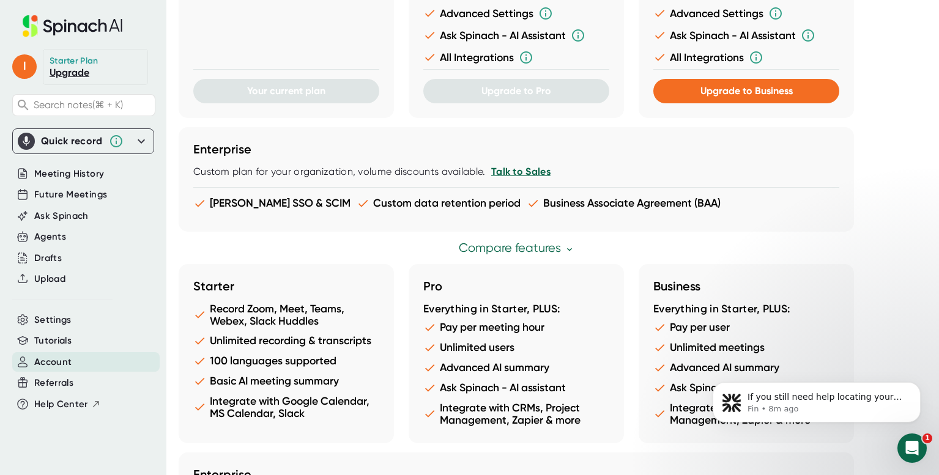
scroll to position [629, 0]
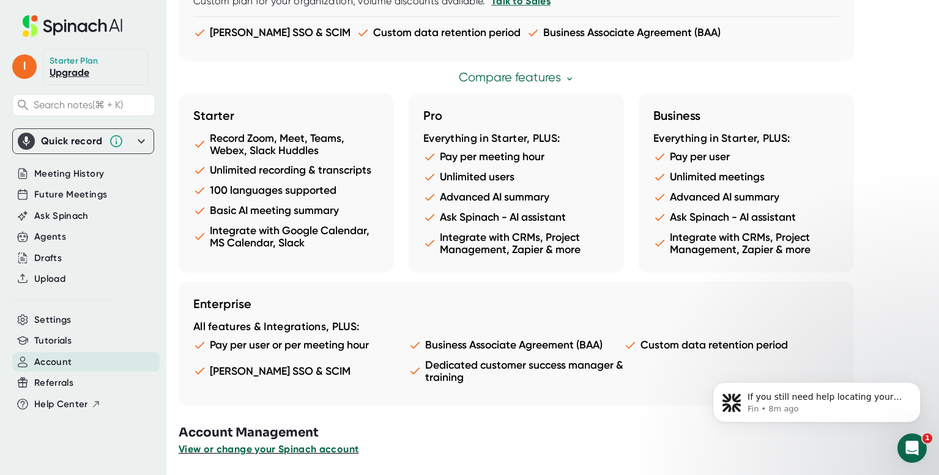
click at [298, 451] on span "View or change your Spinach account" at bounding box center [269, 449] width 180 height 12
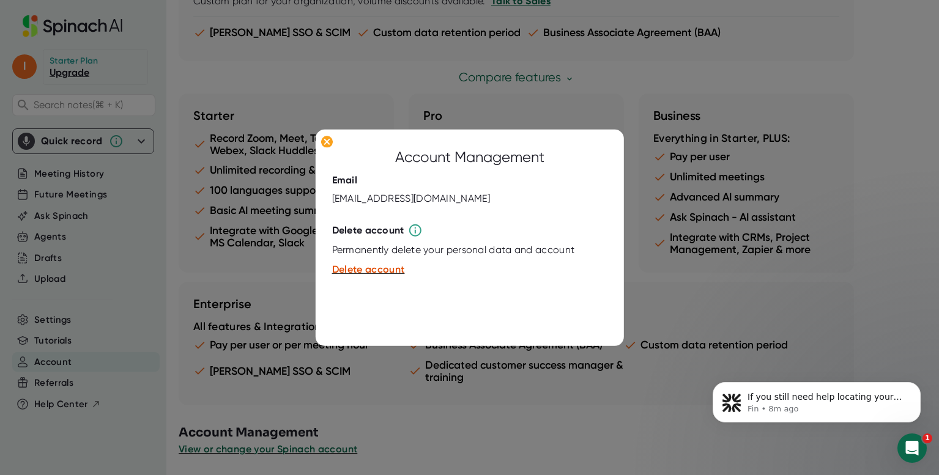
click at [374, 195] on div "liberatedkidsoakland@gmail.com" at bounding box center [411, 199] width 158 height 12
click at [95, 428] on div at bounding box center [469, 237] width 939 height 475
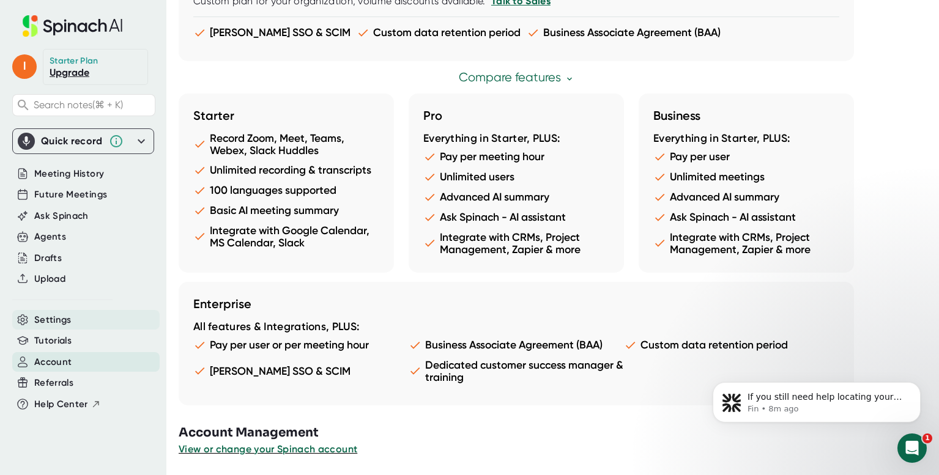
click at [97, 320] on div "Settings" at bounding box center [85, 320] width 147 height 20
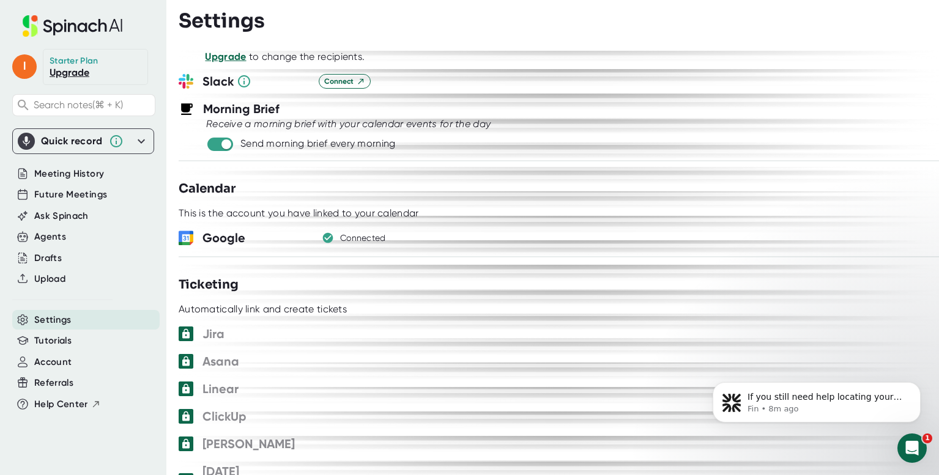
scroll to position [470, 0]
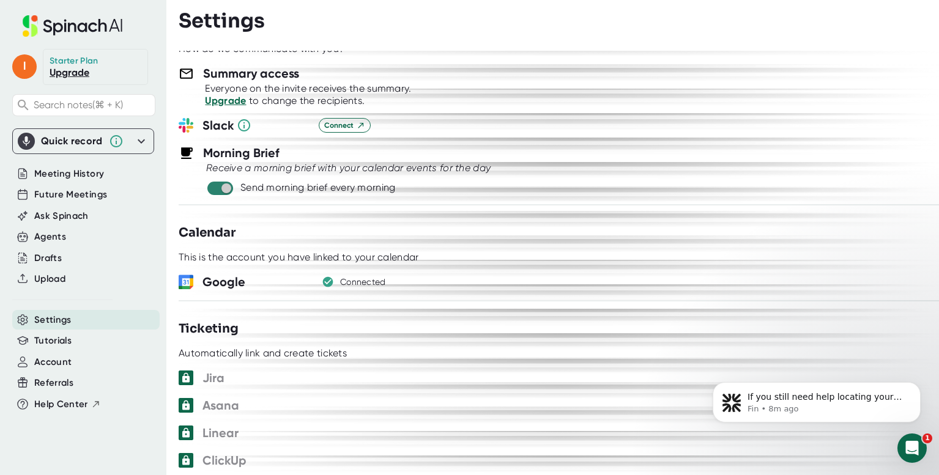
click at [211, 185] on input "checkbox" at bounding box center [225, 188] width 35 height 11
checkbox input "false"
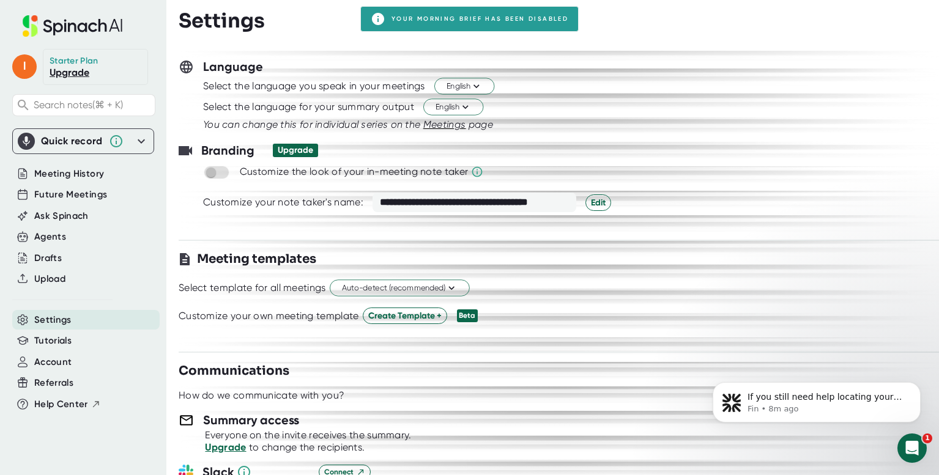
scroll to position [0, 0]
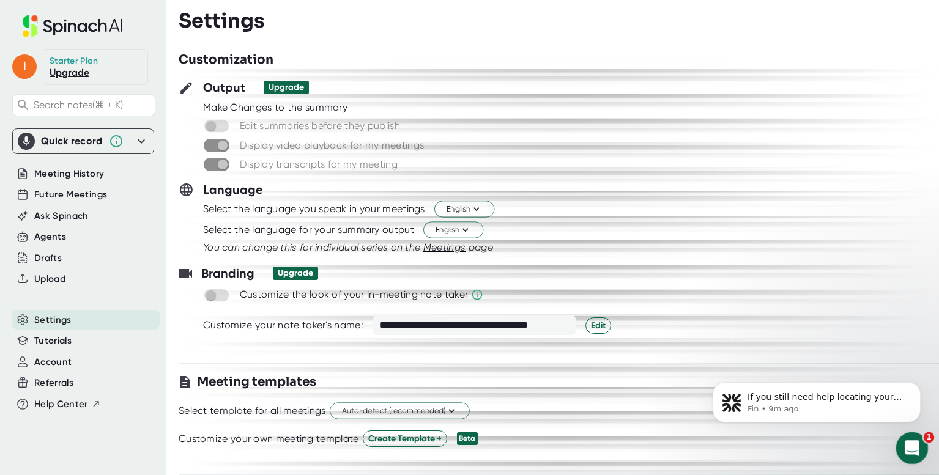
click at [913, 454] on icon "Open Intercom Messenger" at bounding box center [910, 447] width 20 height 20
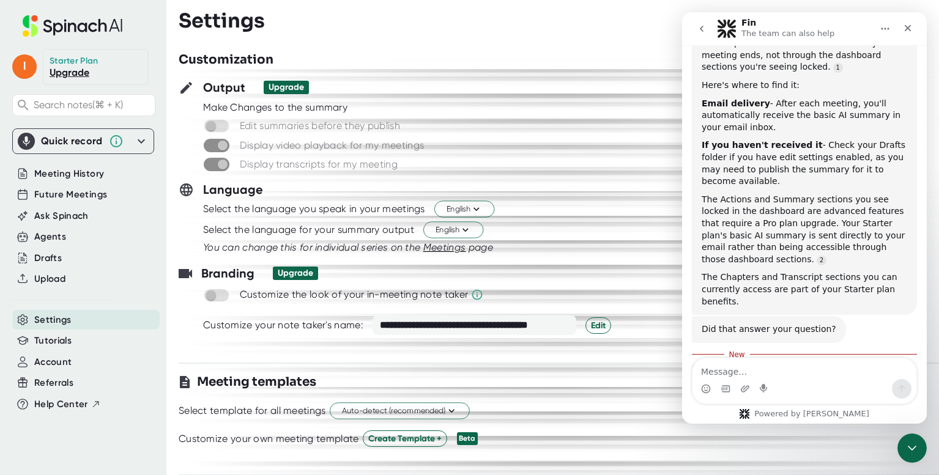
scroll to position [1241, 0]
type textarea "Can I change my email address on the account?"
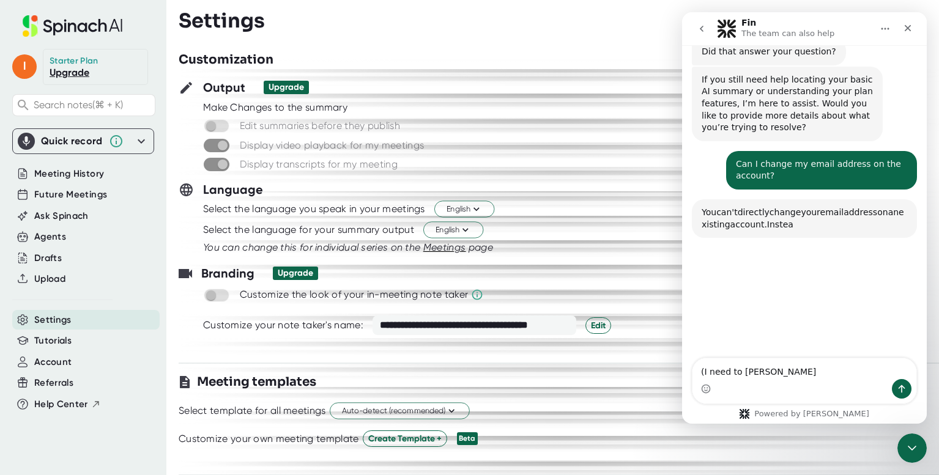
scroll to position [1521, 0]
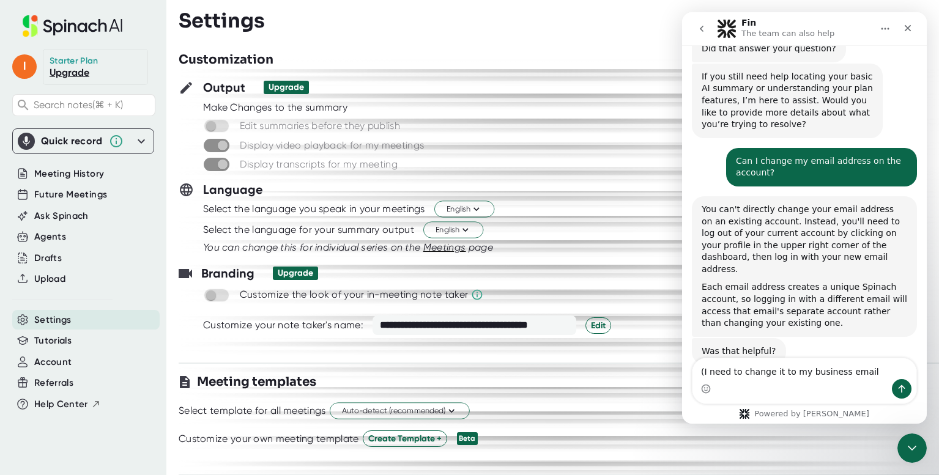
type textarea "(I need to change it to my business email)"
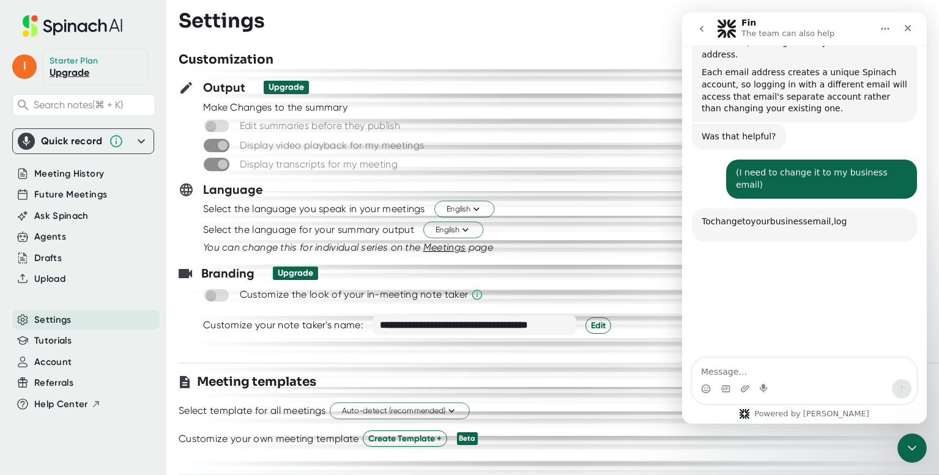
scroll to position [1735, 0]
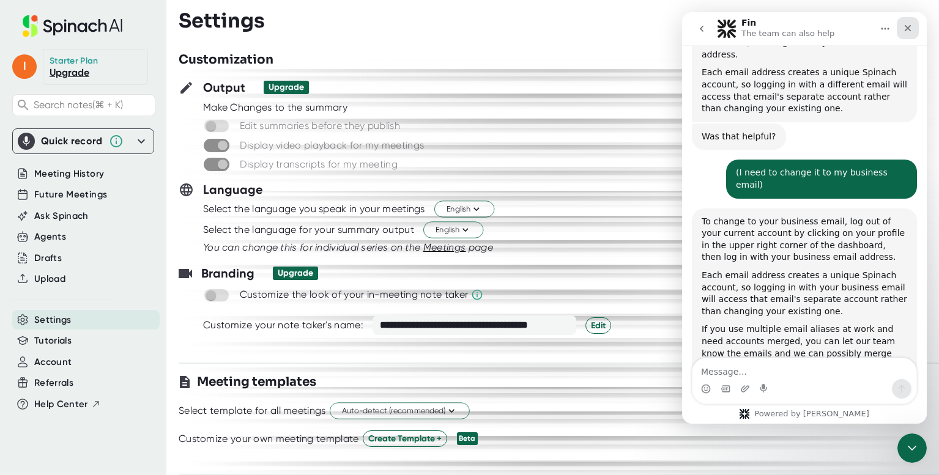
click at [903, 30] on icon "Close" at bounding box center [907, 28] width 10 height 10
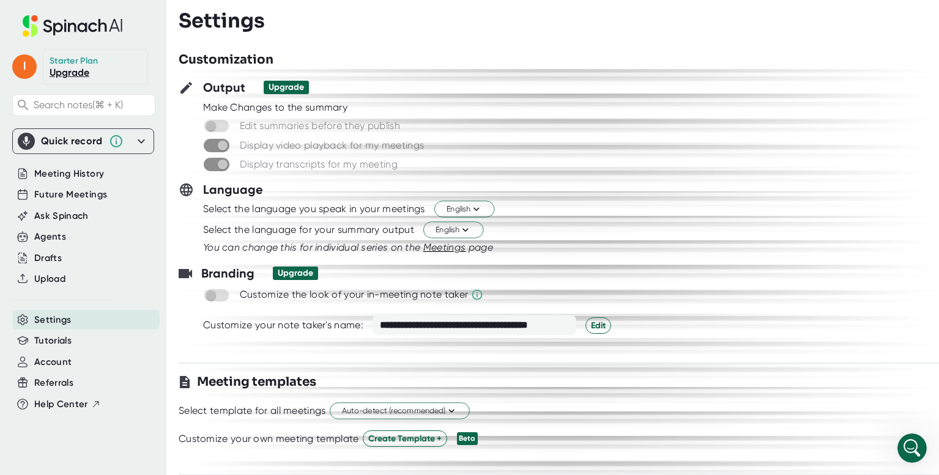
click at [63, 21] on icon at bounding box center [72, 25] width 163 height 21
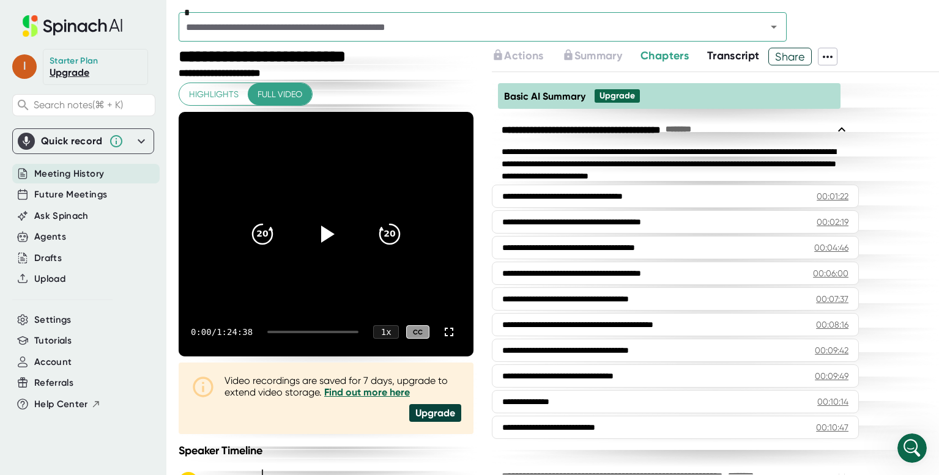
click at [32, 69] on span "l" at bounding box center [24, 66] width 24 height 24
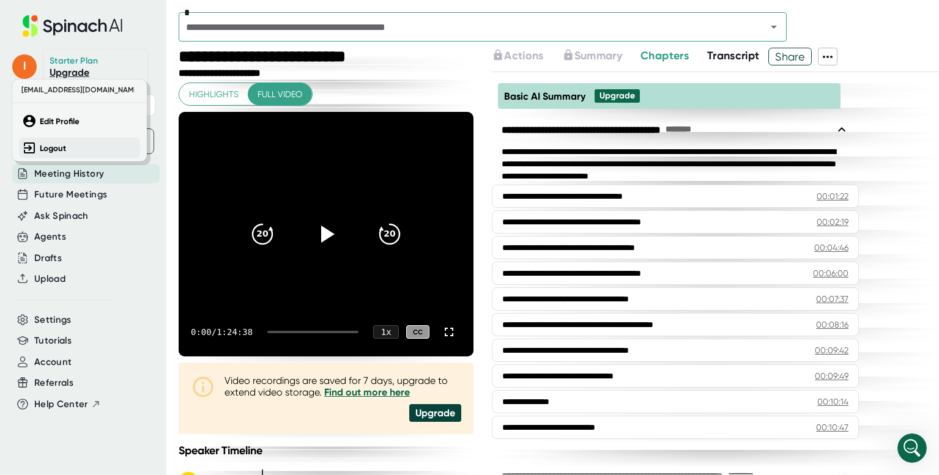
click at [44, 148] on b "Logout" at bounding box center [53, 148] width 26 height 10
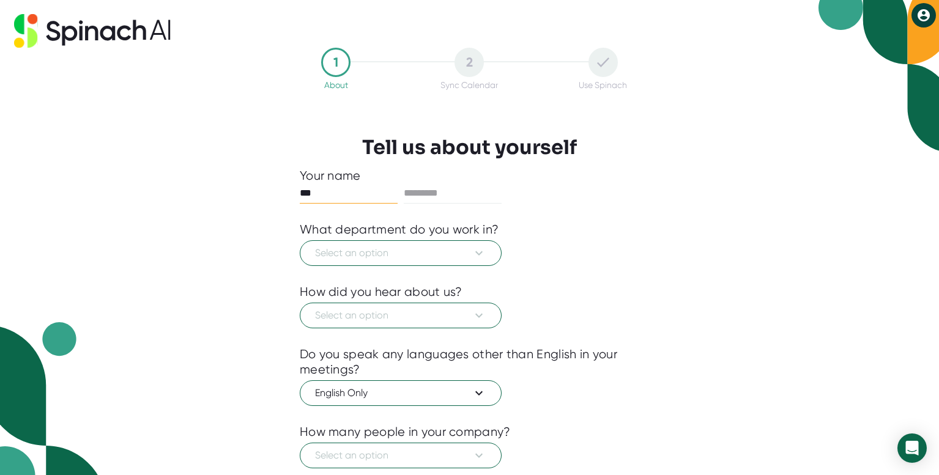
type input "***"
type input "******"
click at [328, 245] on button "Select an option" at bounding box center [401, 253] width 202 height 26
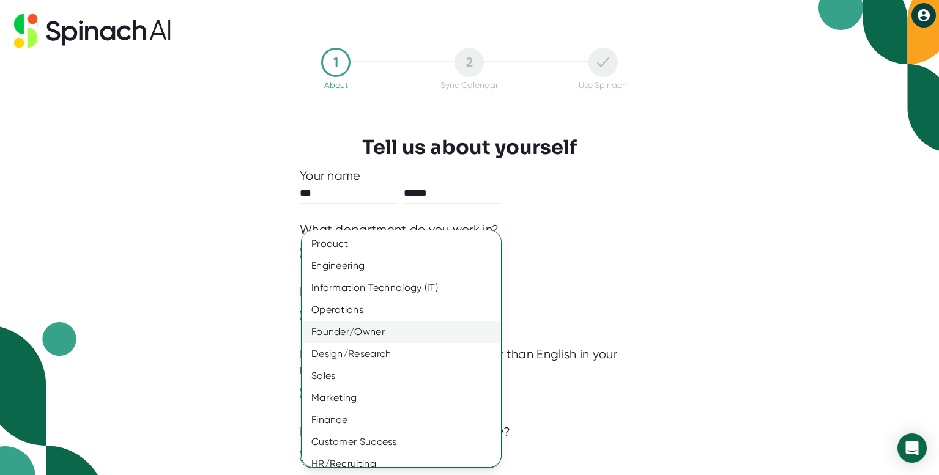
click at [380, 333] on div "Founder/Owner" at bounding box center [400, 332] width 199 height 22
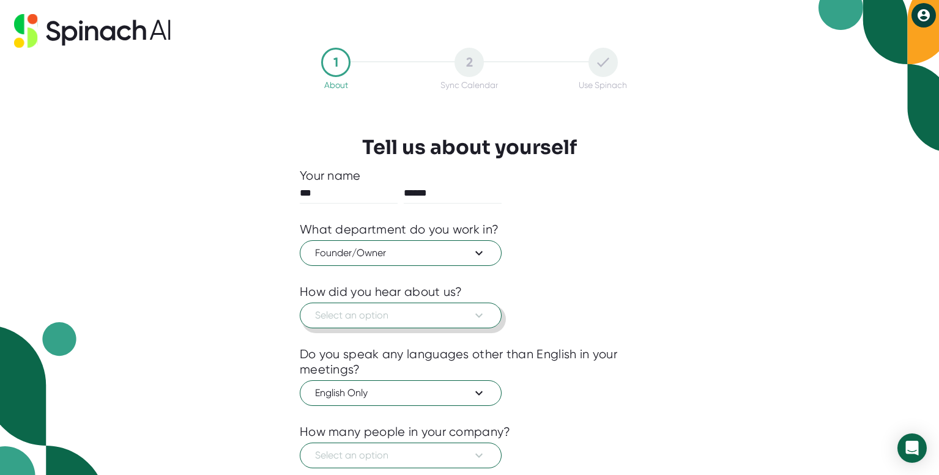
click at [385, 326] on button "Select an option" at bounding box center [401, 316] width 202 height 26
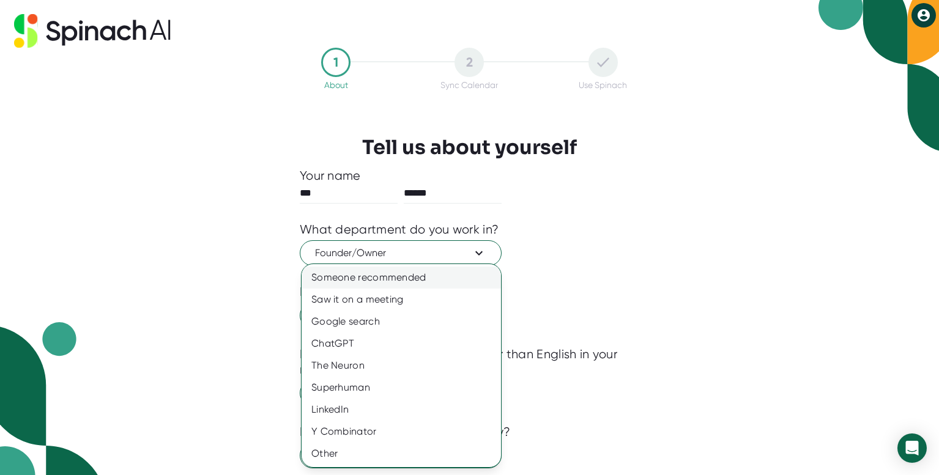
click at [393, 273] on div "Someone recommended" at bounding box center [400, 278] width 199 height 22
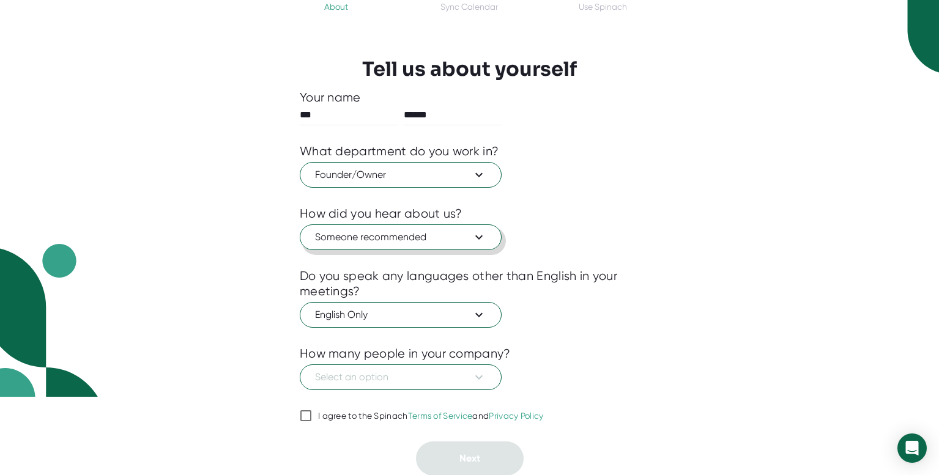
scroll to position [79, 0]
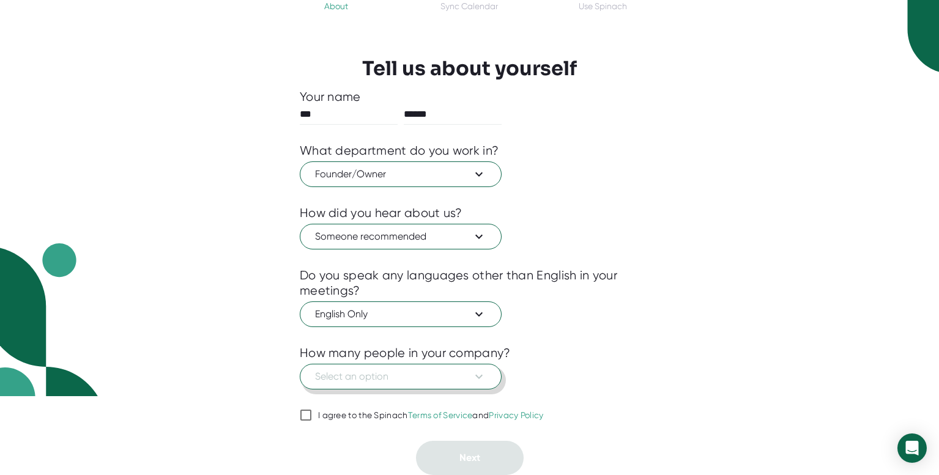
click at [385, 371] on span "Select an option" at bounding box center [400, 376] width 171 height 15
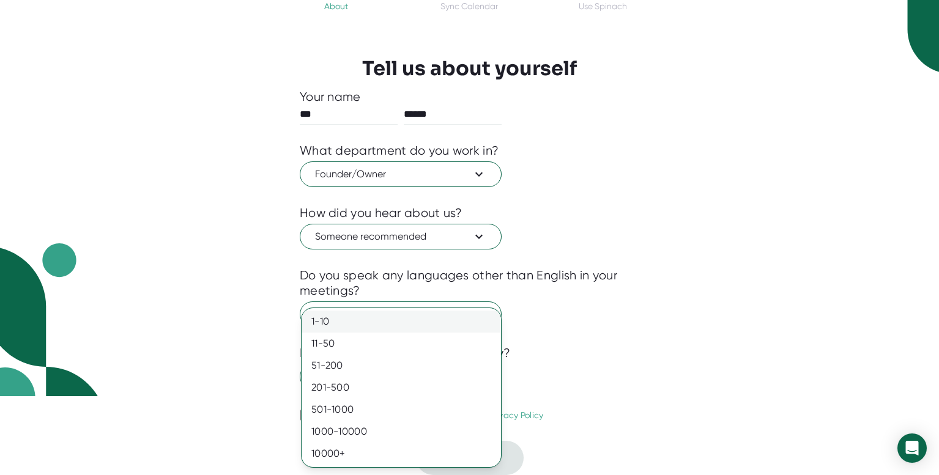
click at [386, 330] on div "1-10" at bounding box center [400, 322] width 199 height 22
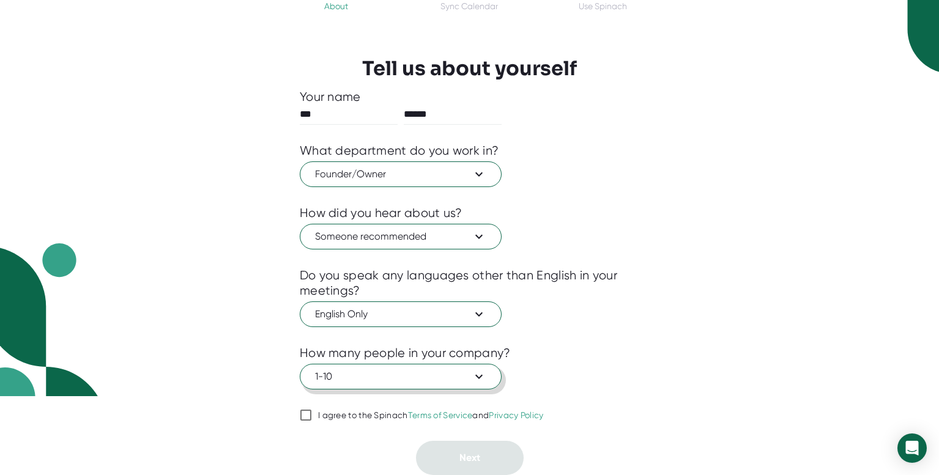
click at [392, 374] on span "1-10" at bounding box center [400, 376] width 171 height 15
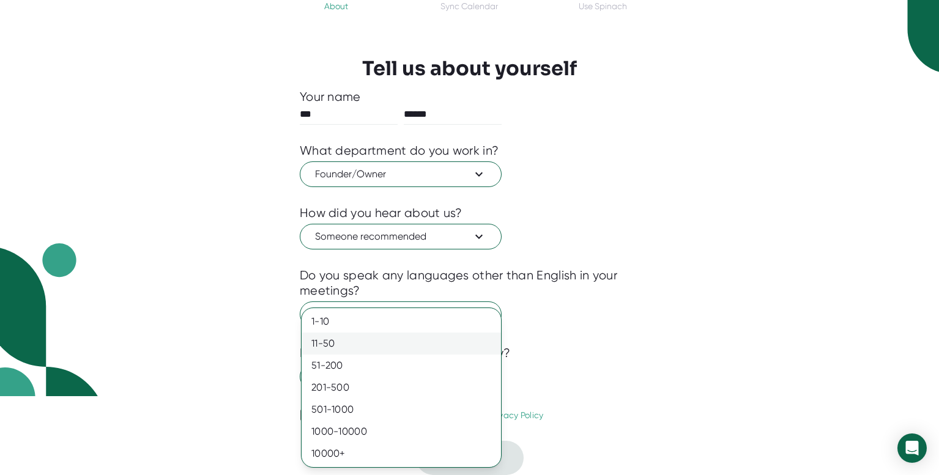
click at [387, 345] on div "11-50" at bounding box center [400, 344] width 199 height 22
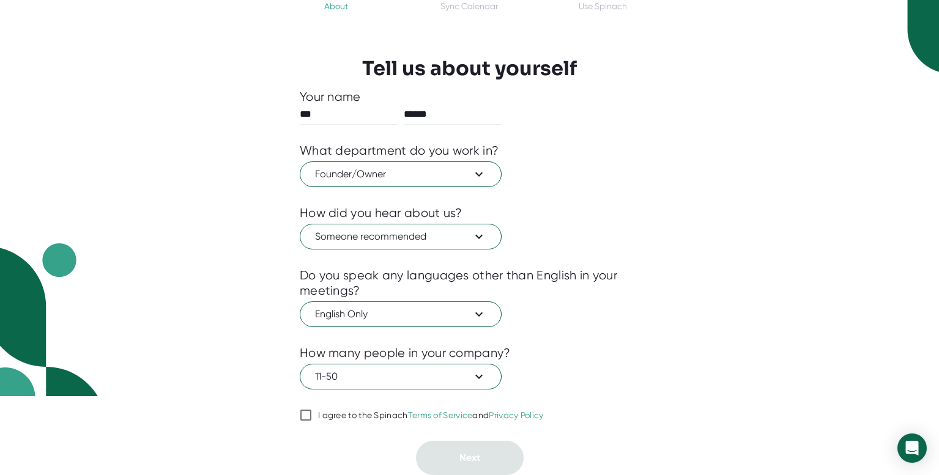
click at [305, 410] on input "I agree to the Spinach Terms of Service and Privacy Policy" at bounding box center [306, 415] width 12 height 15
checkbox input "true"
click at [470, 457] on span "Next" at bounding box center [469, 458] width 21 height 12
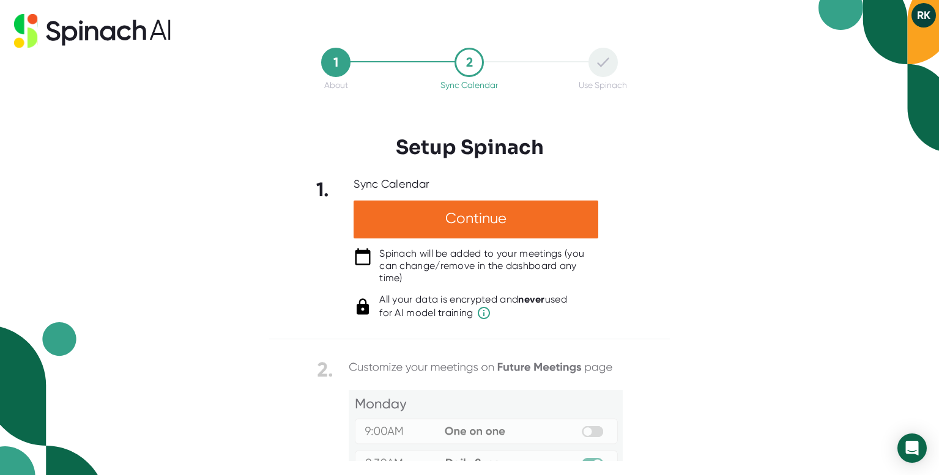
scroll to position [0, 0]
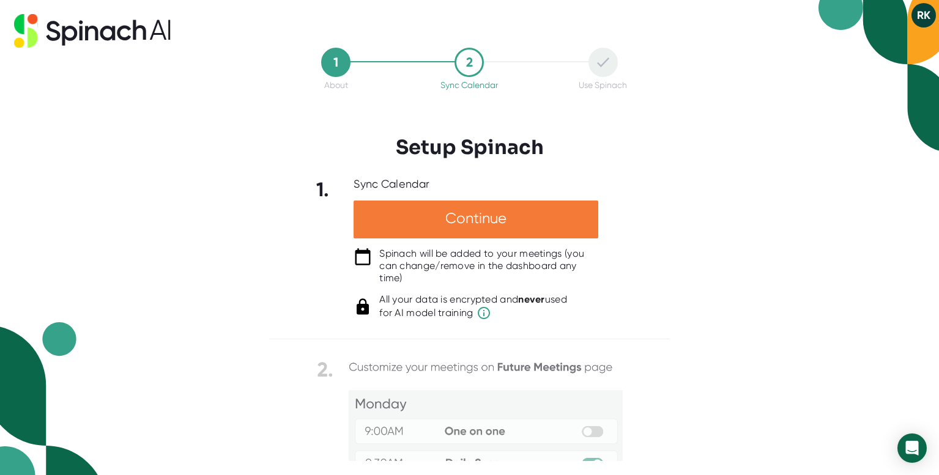
click at [484, 224] on div "Continue" at bounding box center [475, 220] width 245 height 38
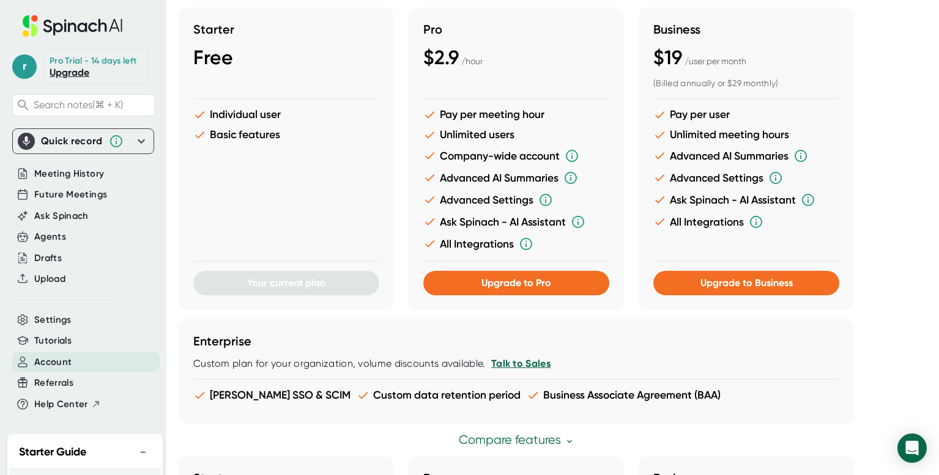
scroll to position [293, 0]
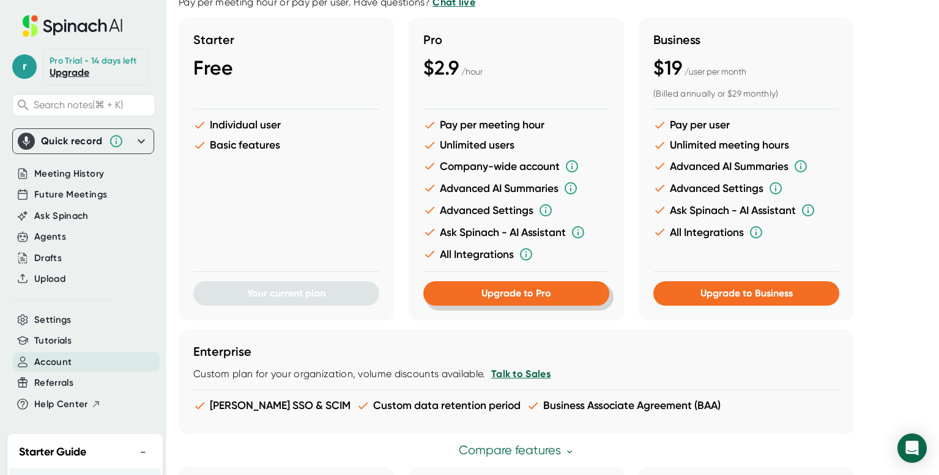
click at [481, 299] on button "Upgrade to Pro" at bounding box center [516, 293] width 186 height 24
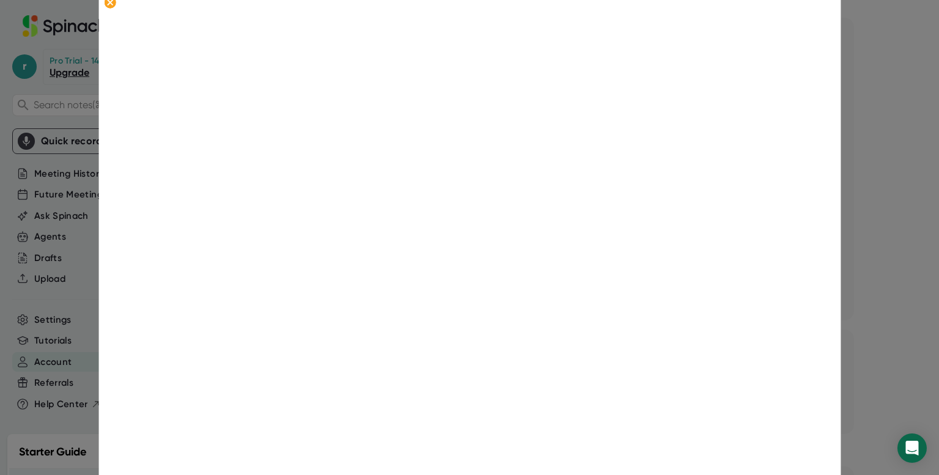
scroll to position [256, 0]
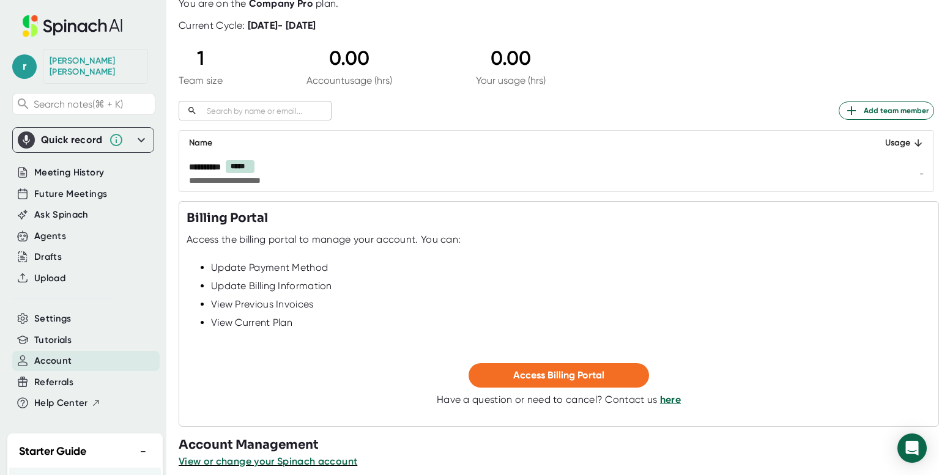
scroll to position [94, 0]
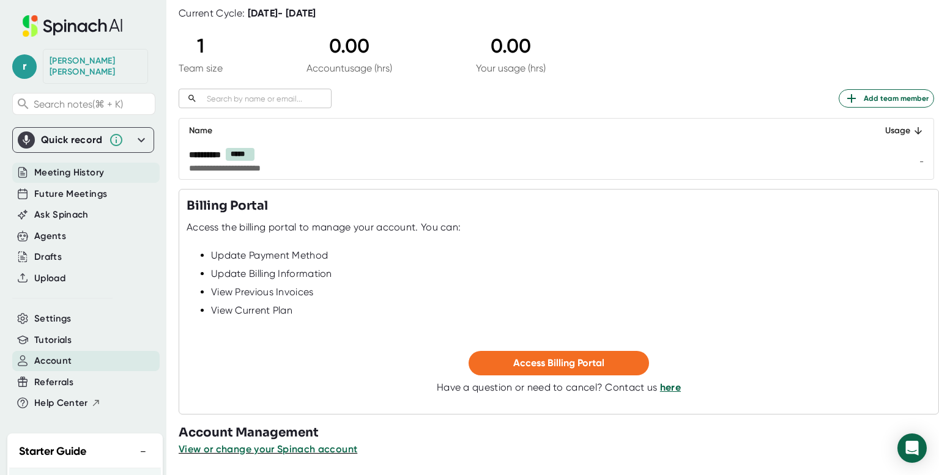
click at [88, 166] on span "Meeting History" at bounding box center [69, 173] width 70 height 14
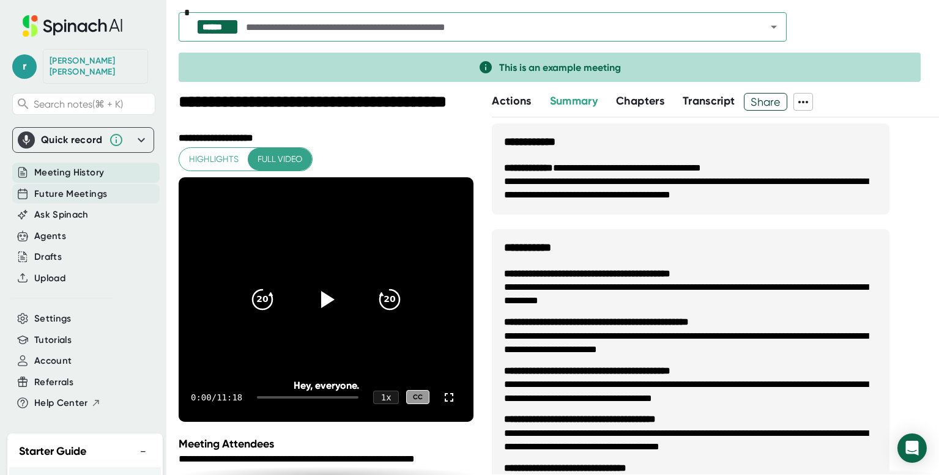
click at [83, 187] on span "Future Meetings" at bounding box center [70, 194] width 73 height 14
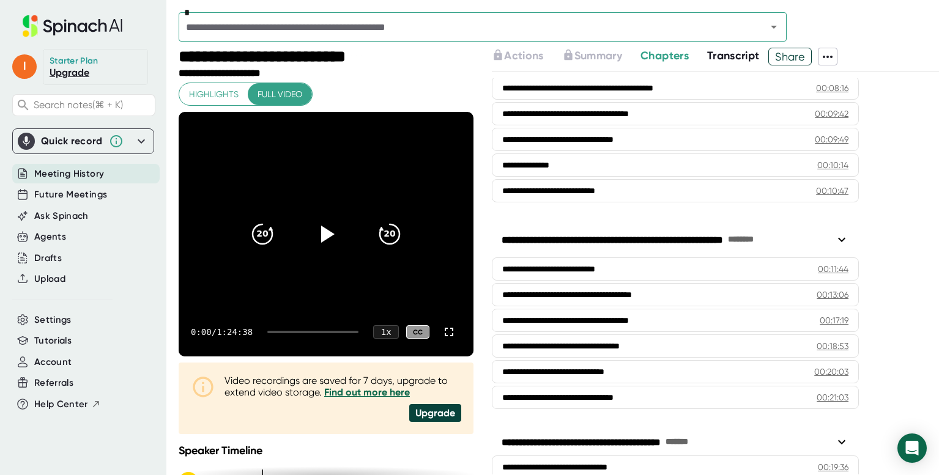
scroll to position [283, 0]
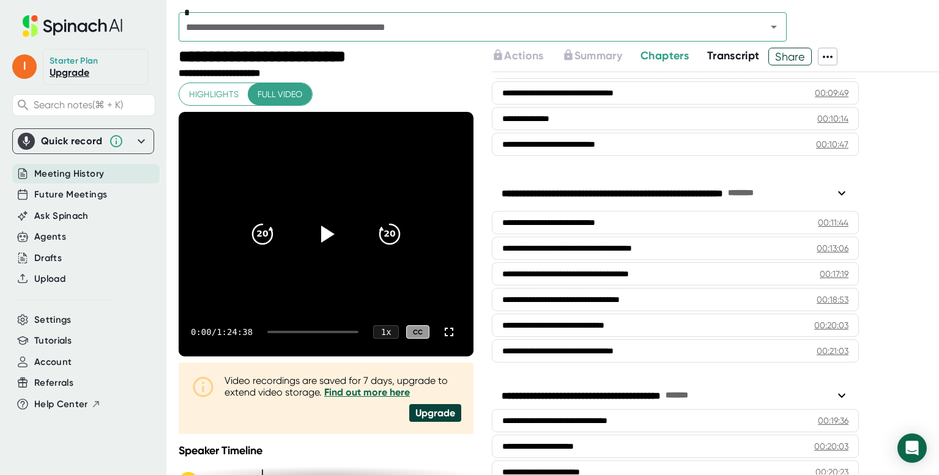
click at [843, 193] on icon at bounding box center [841, 193] width 7 height 4
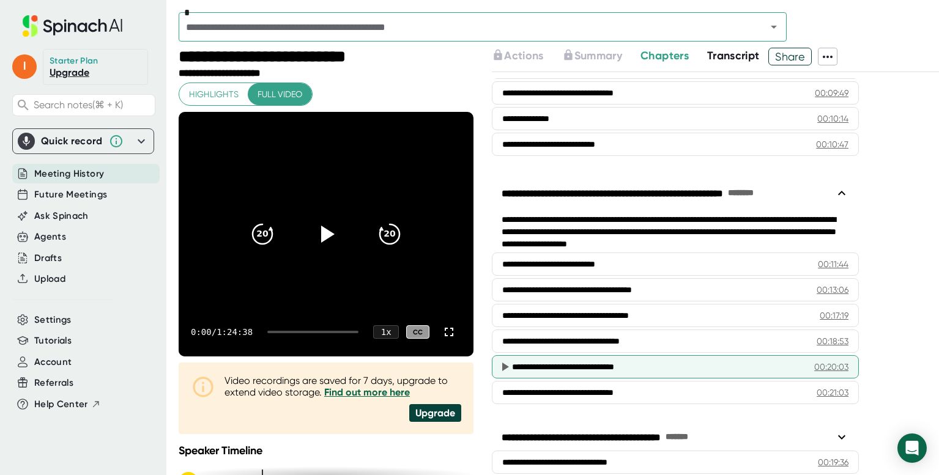
scroll to position [492, 0]
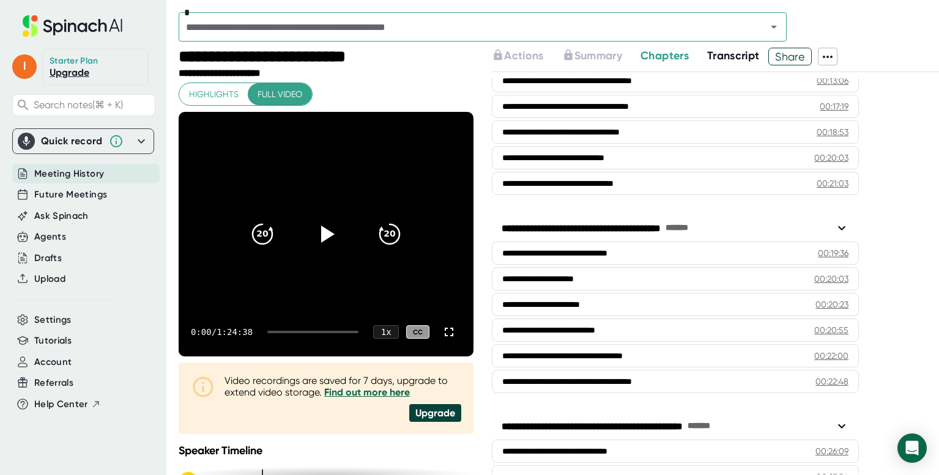
click at [841, 231] on icon at bounding box center [841, 228] width 15 height 15
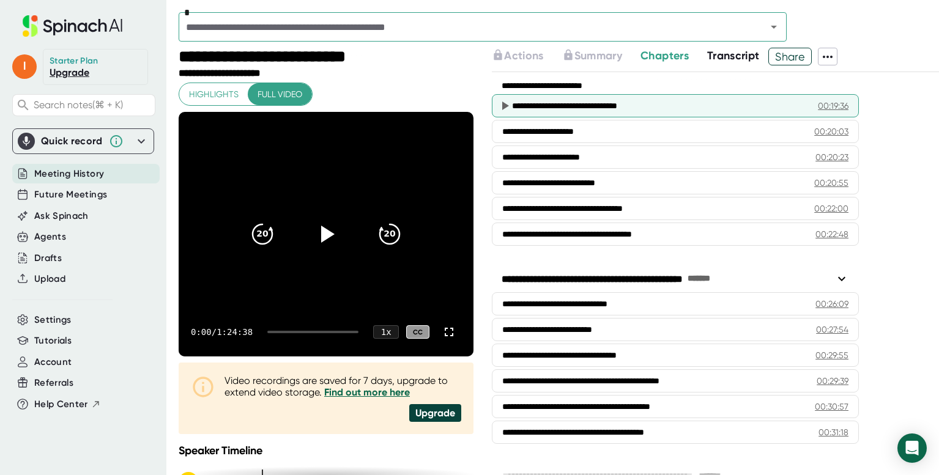
scroll to position [699, 0]
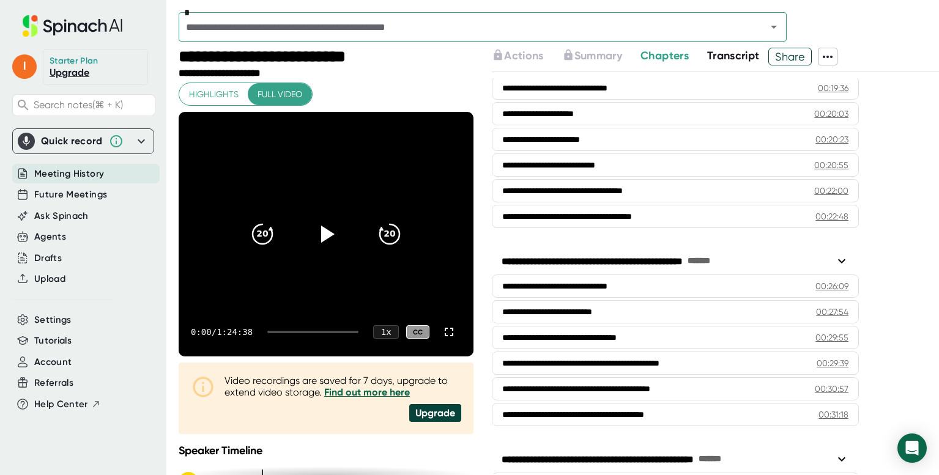
click at [838, 260] on icon at bounding box center [841, 261] width 7 height 4
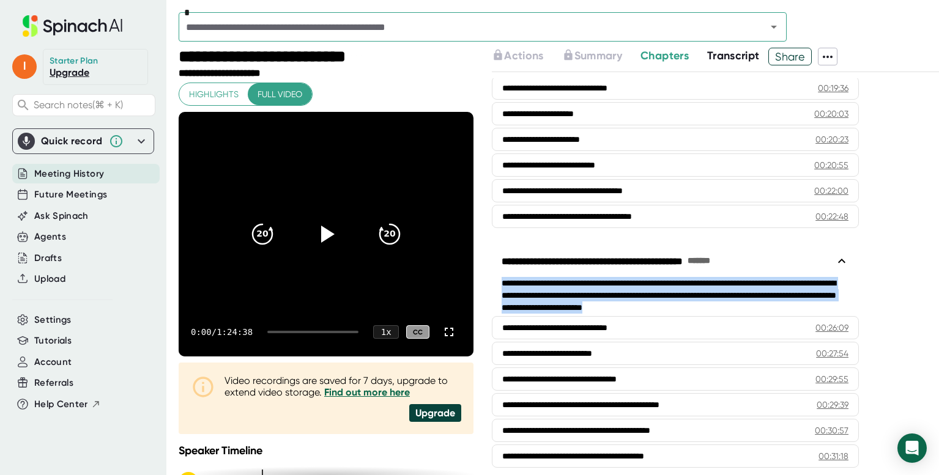
drag, startPoint x: 800, startPoint y: 308, endPoint x: 495, endPoint y: 278, distance: 306.5
click at [495, 278] on div "**********" at bounding box center [675, 295] width 367 height 37
click at [547, 262] on div "**********" at bounding box center [674, 261] width 347 height 15
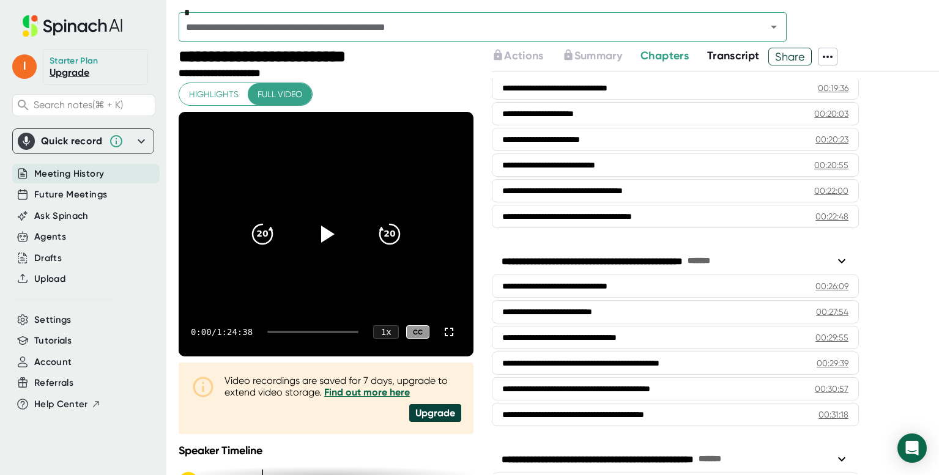
click at [842, 260] on icon at bounding box center [841, 261] width 15 height 15
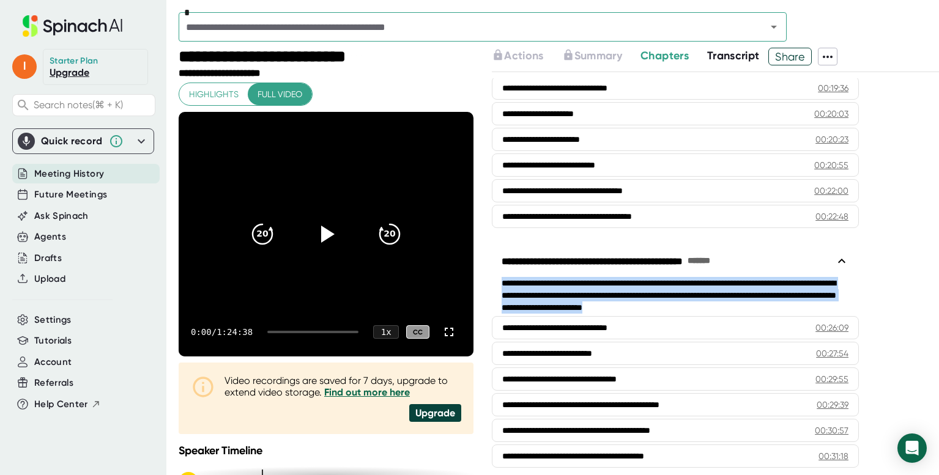
click at [806, 305] on div "**********" at bounding box center [675, 295] width 367 height 37
drag, startPoint x: 797, startPoint y: 307, endPoint x: 502, endPoint y: 286, distance: 296.1
click at [502, 286] on div "**********" at bounding box center [675, 295] width 367 height 37
copy div "**********"
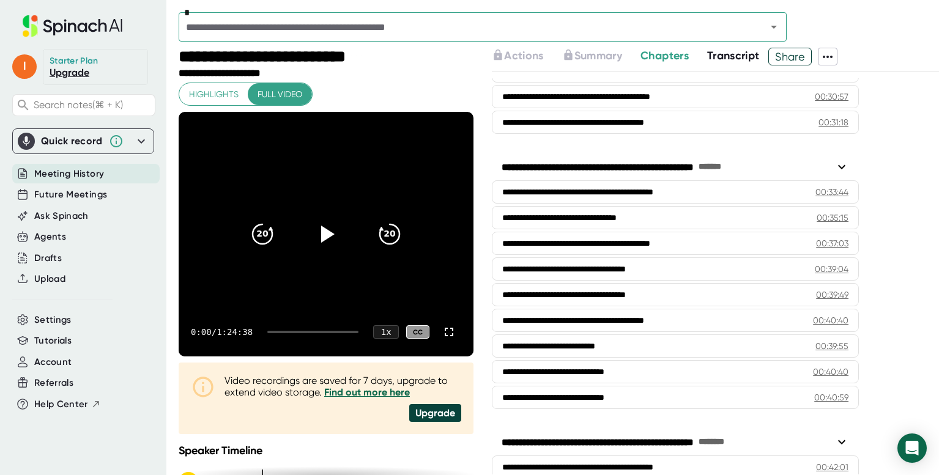
scroll to position [1019, 0]
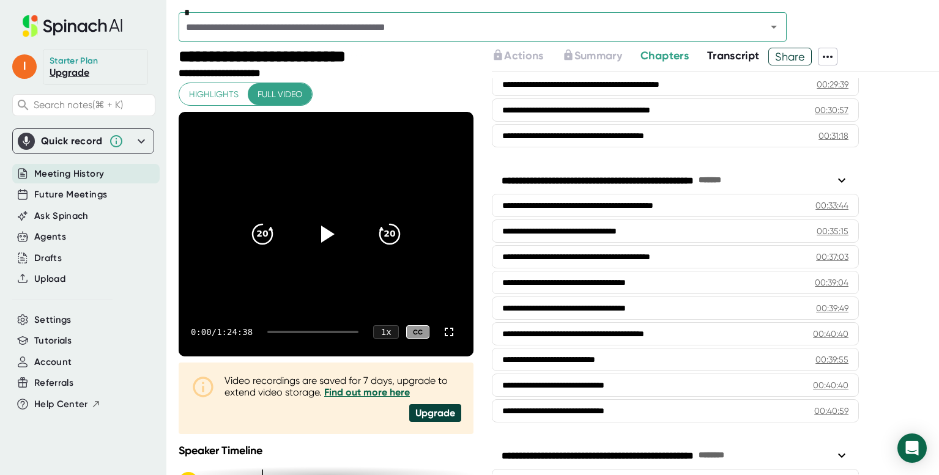
click at [842, 177] on icon at bounding box center [841, 180] width 15 height 15
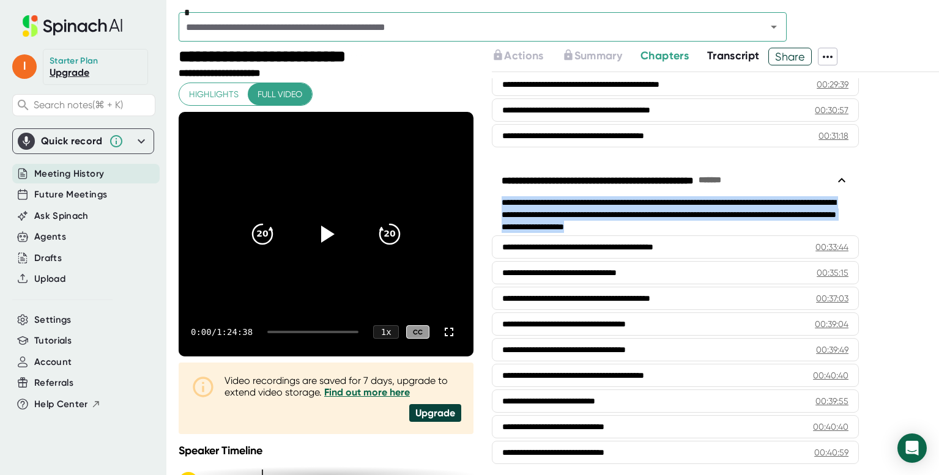
drag, startPoint x: 793, startPoint y: 227, endPoint x: 500, endPoint y: 205, distance: 293.7
click at [500, 205] on div "**********" at bounding box center [675, 214] width 367 height 37
copy div "**********"
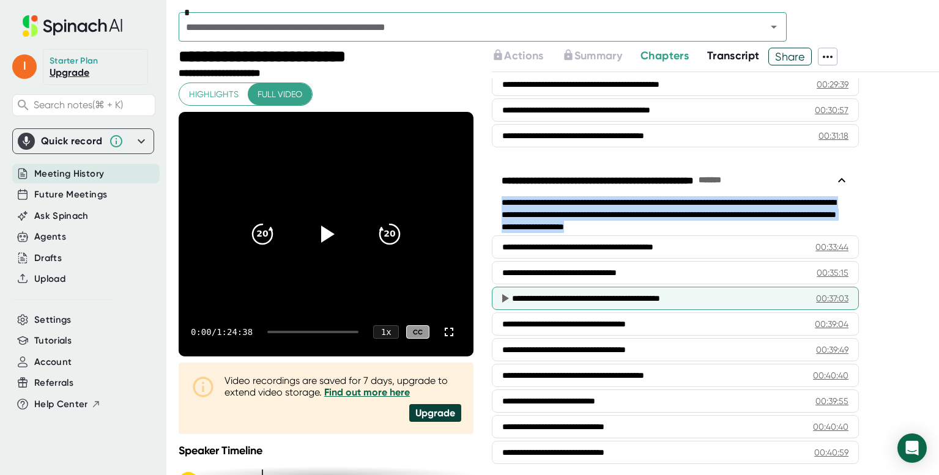
scroll to position [1302, 0]
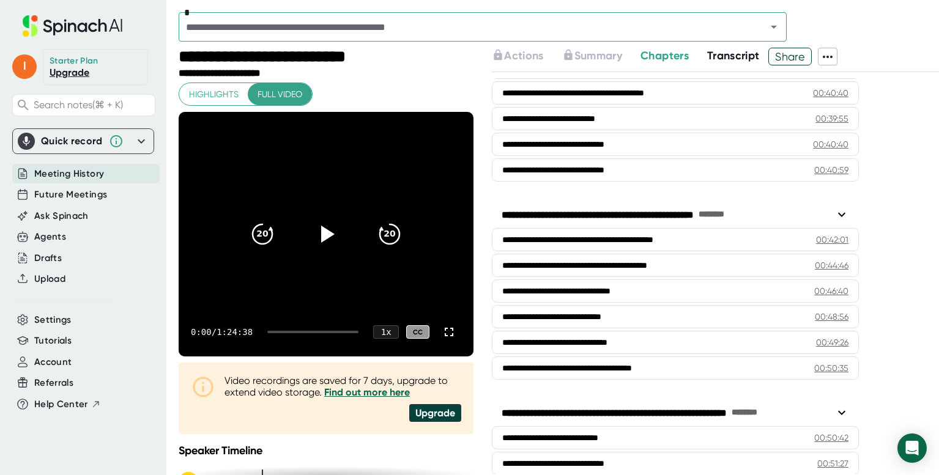
click at [838, 215] on icon at bounding box center [841, 214] width 15 height 15
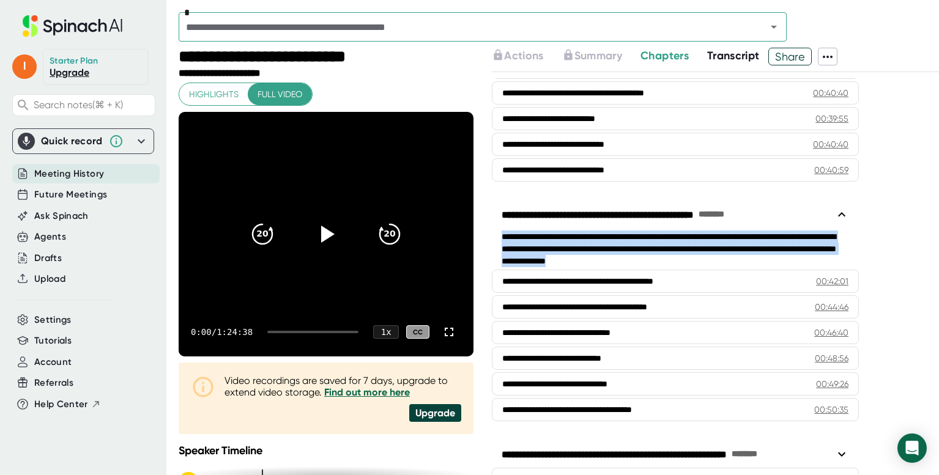
drag, startPoint x: 827, startPoint y: 260, endPoint x: 501, endPoint y: 239, distance: 325.9
click at [501, 239] on div "**********" at bounding box center [675, 249] width 367 height 37
copy div "**********"
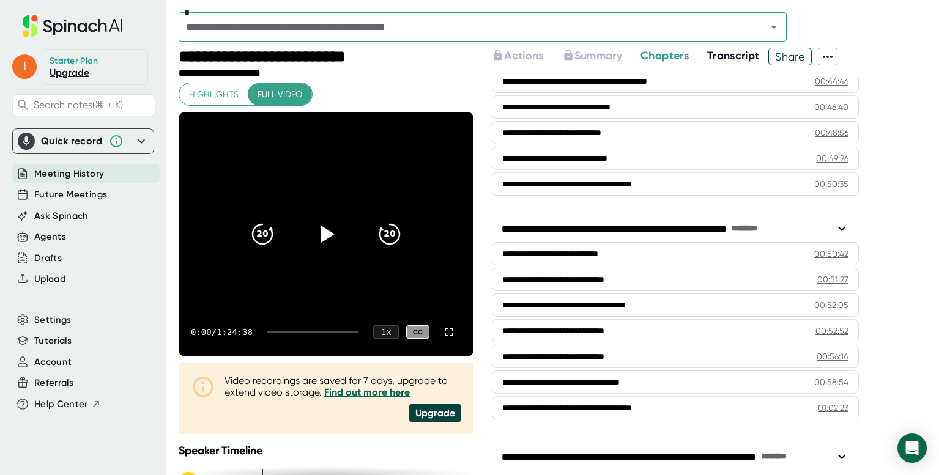
scroll to position [1552, 0]
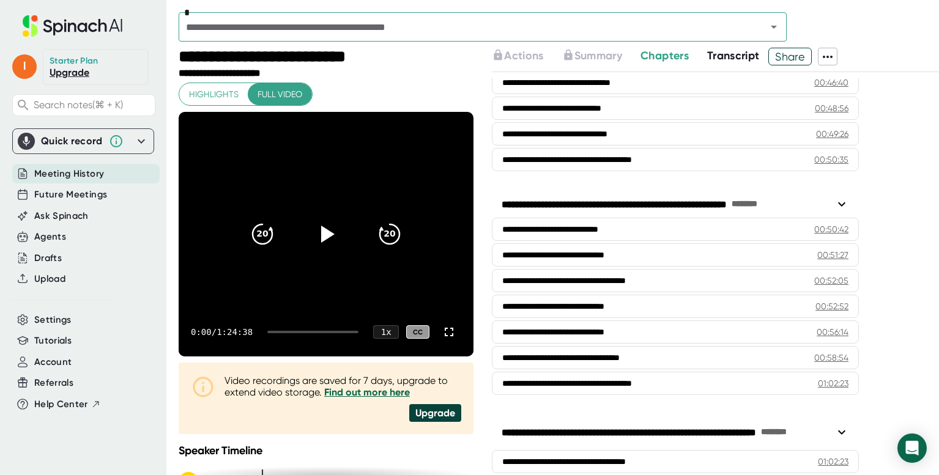
click at [846, 202] on icon at bounding box center [841, 204] width 15 height 15
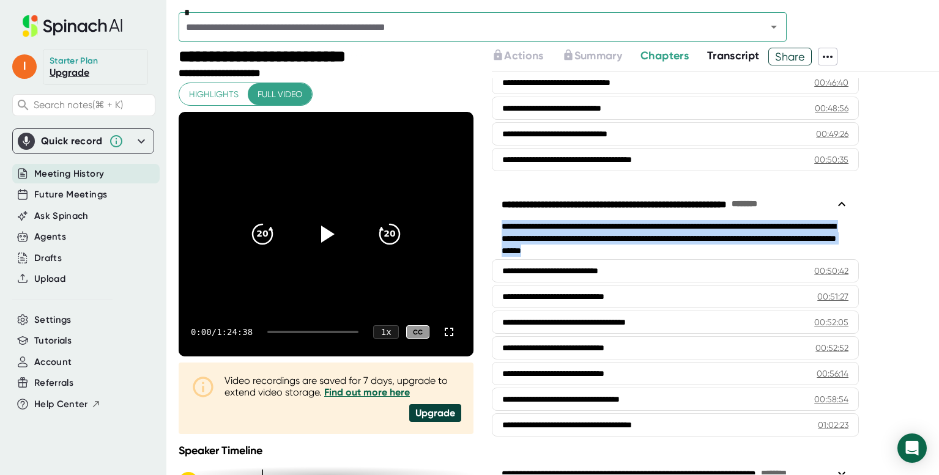
drag, startPoint x: 761, startPoint y: 248, endPoint x: 500, endPoint y: 229, distance: 261.7
click at [500, 229] on div "**********" at bounding box center [675, 238] width 367 height 37
copy div "**********"
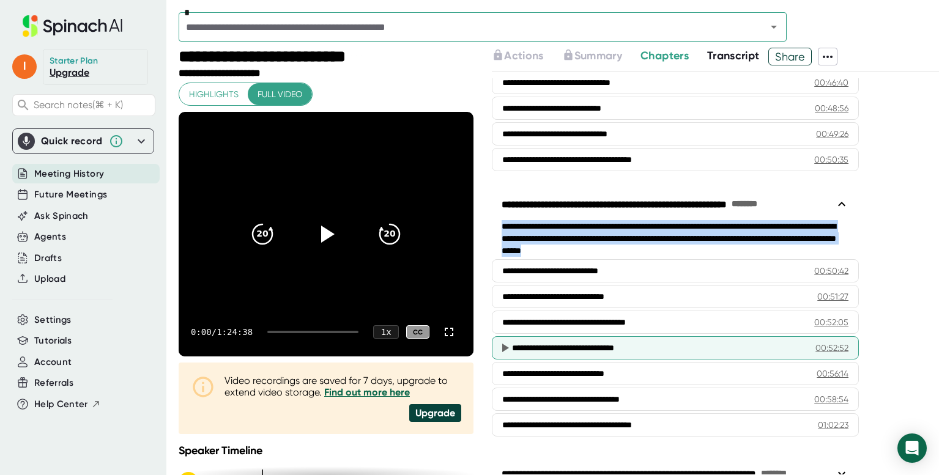
scroll to position [1722, 0]
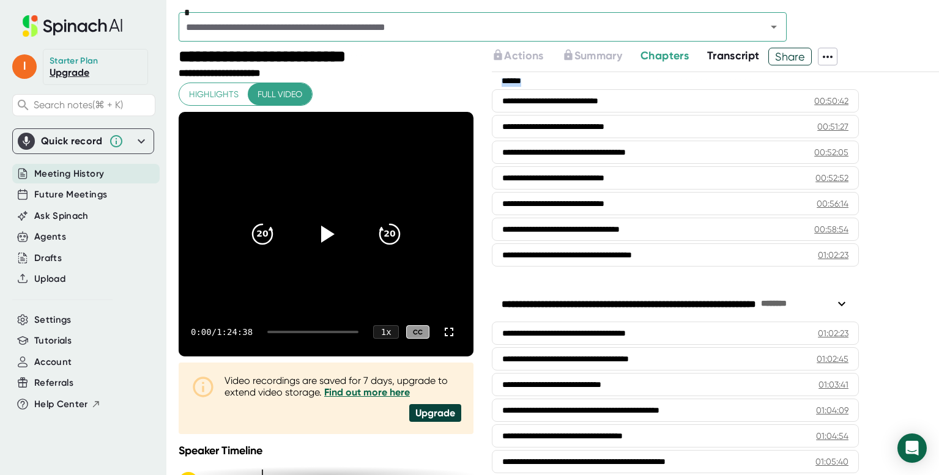
click at [844, 306] on icon at bounding box center [841, 304] width 15 height 15
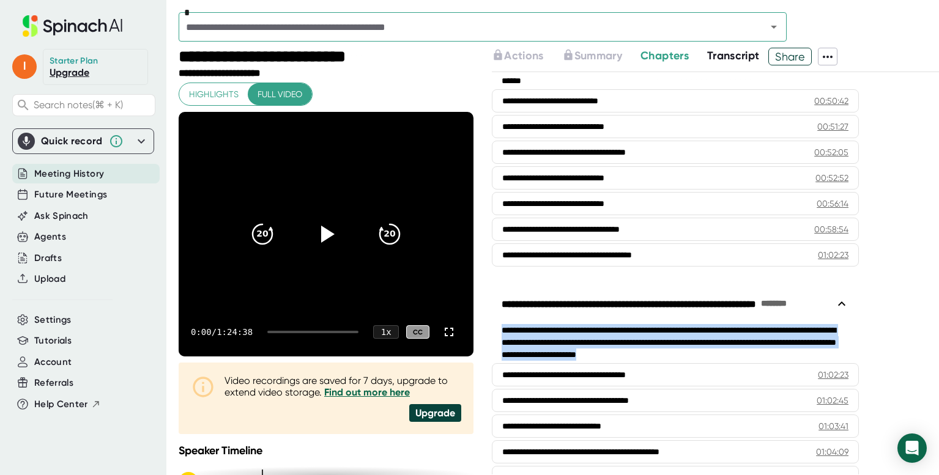
drag, startPoint x: 823, startPoint y: 352, endPoint x: 501, endPoint y: 333, distance: 322.8
click at [501, 333] on div "**********" at bounding box center [675, 342] width 367 height 37
copy div "**********"
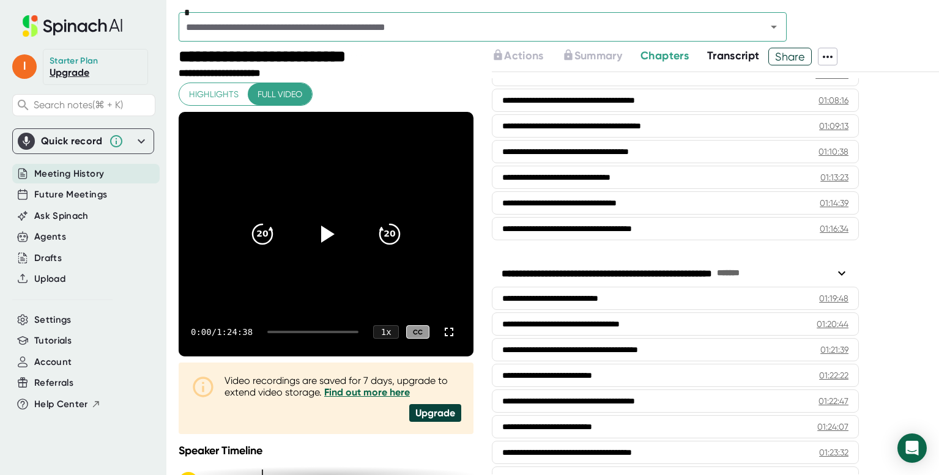
scroll to position [2188, 0]
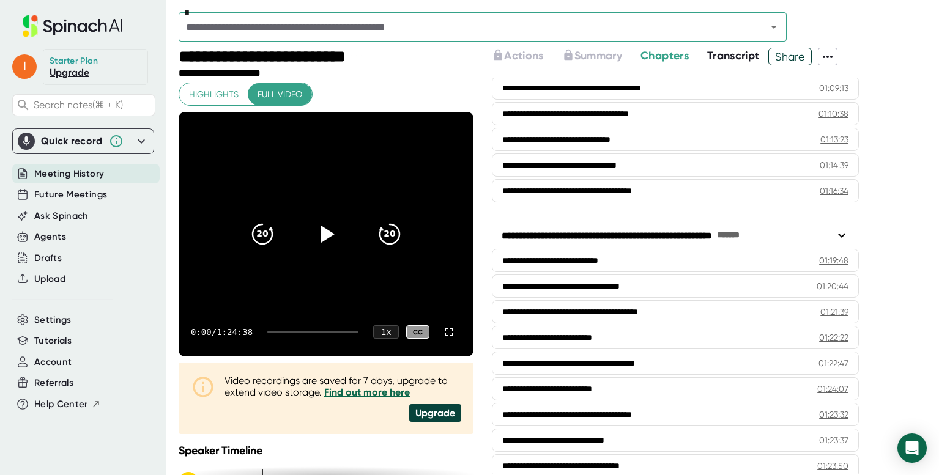
click at [850, 235] on div "**********" at bounding box center [675, 235] width 367 height 22
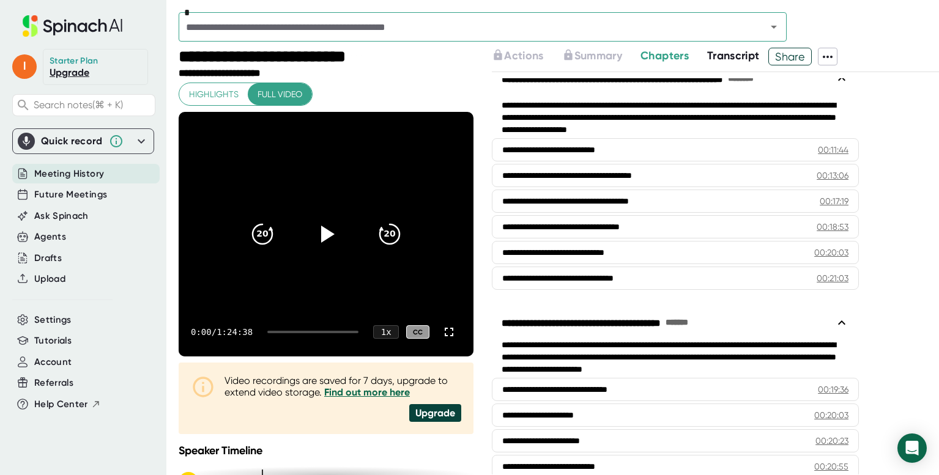
scroll to position [0, 0]
